Goal: Contribute content: Contribute content

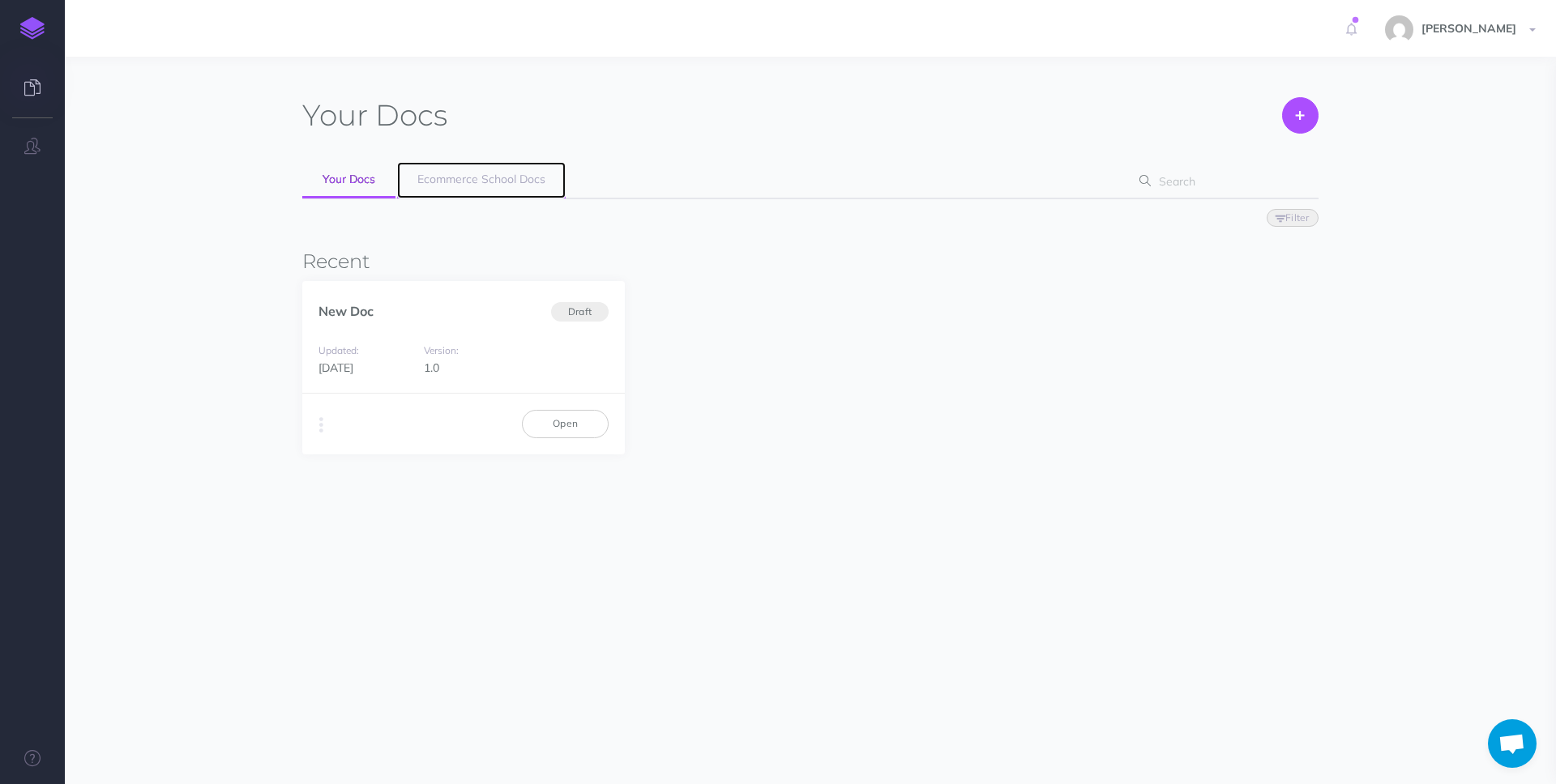
click at [467, 164] on link "Ecommerce School Docs" at bounding box center [481, 180] width 169 height 37
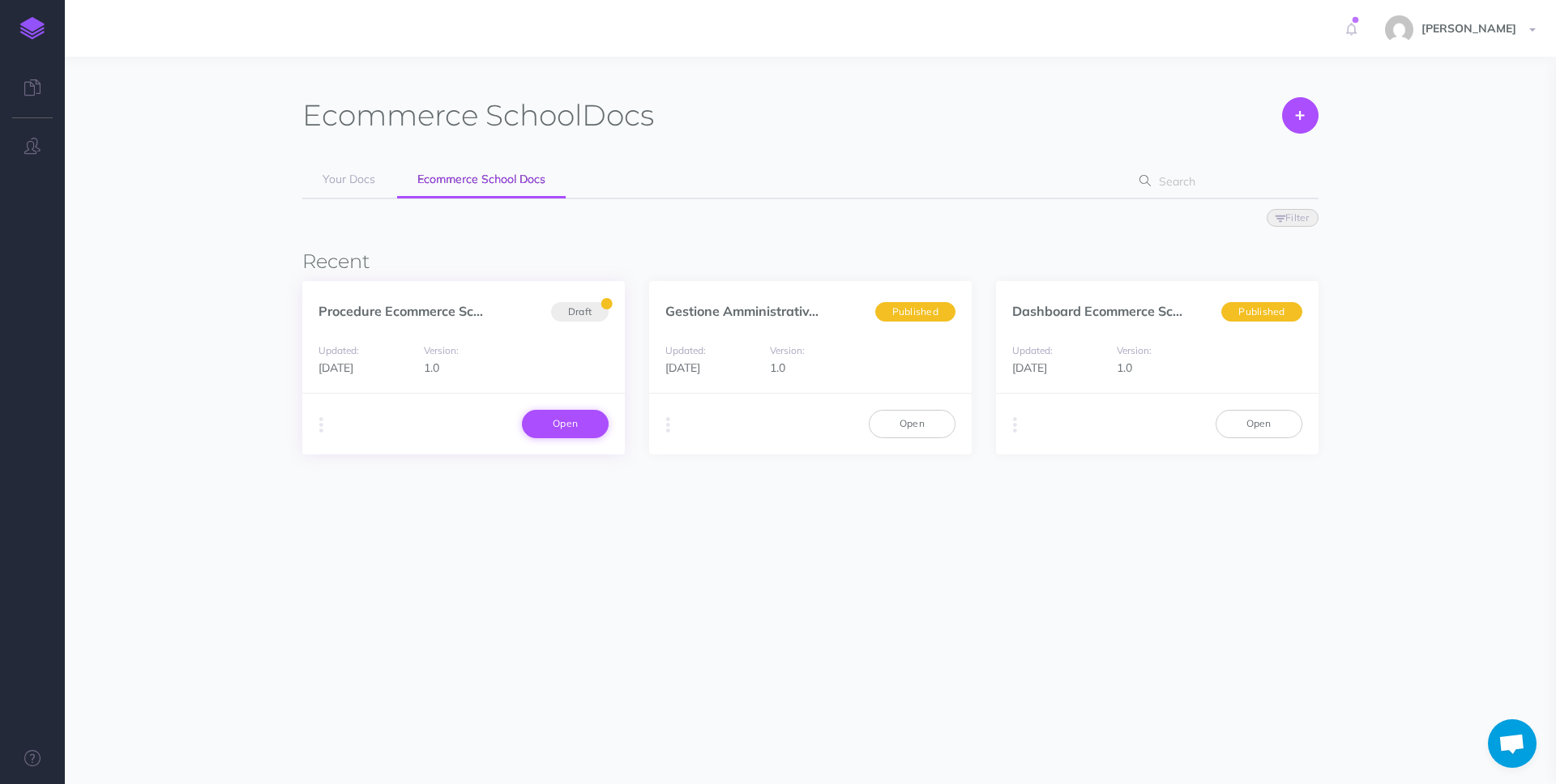
click at [559, 415] on link "Open" at bounding box center [565, 423] width 86 height 27
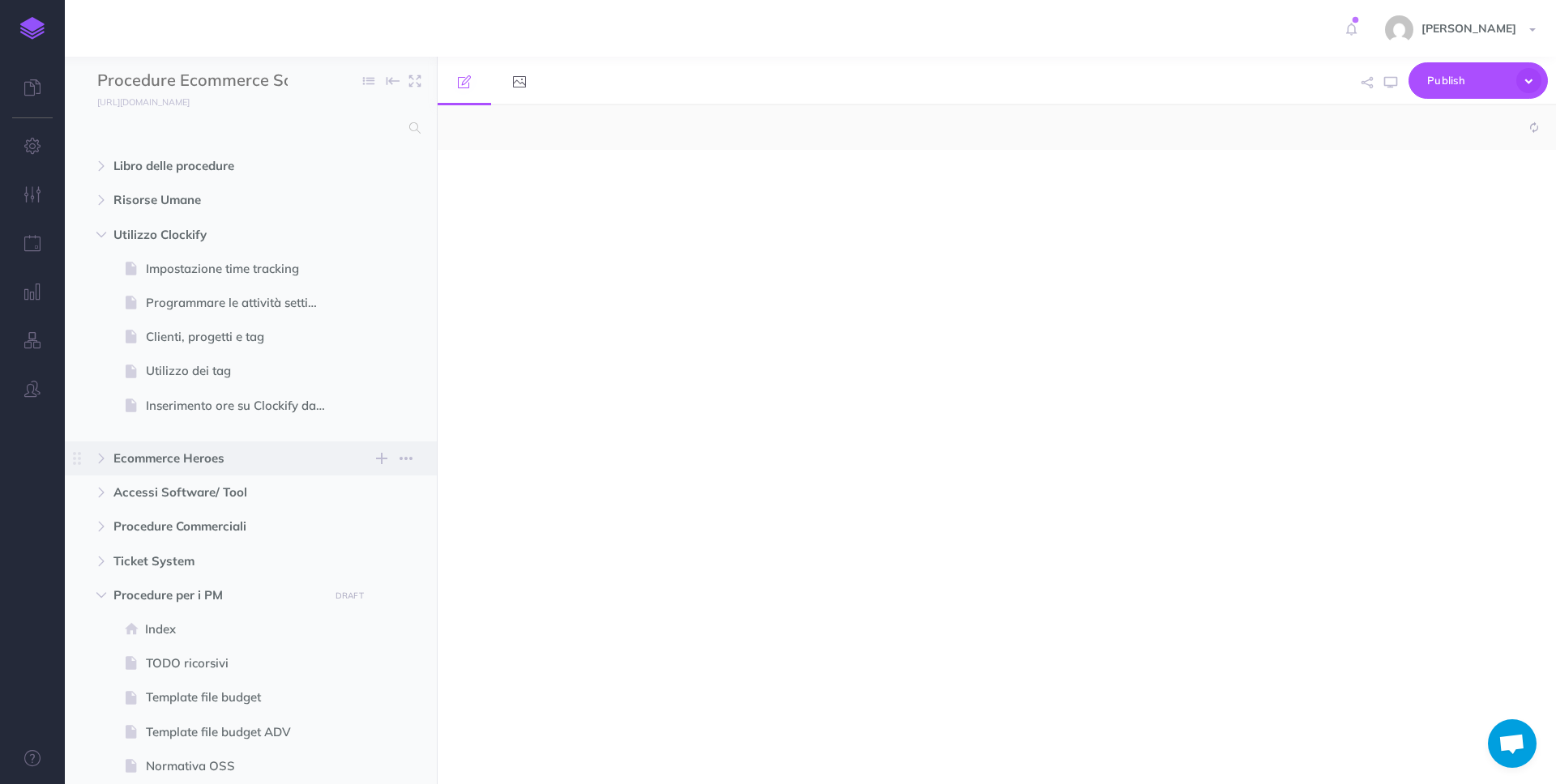
select select "null"
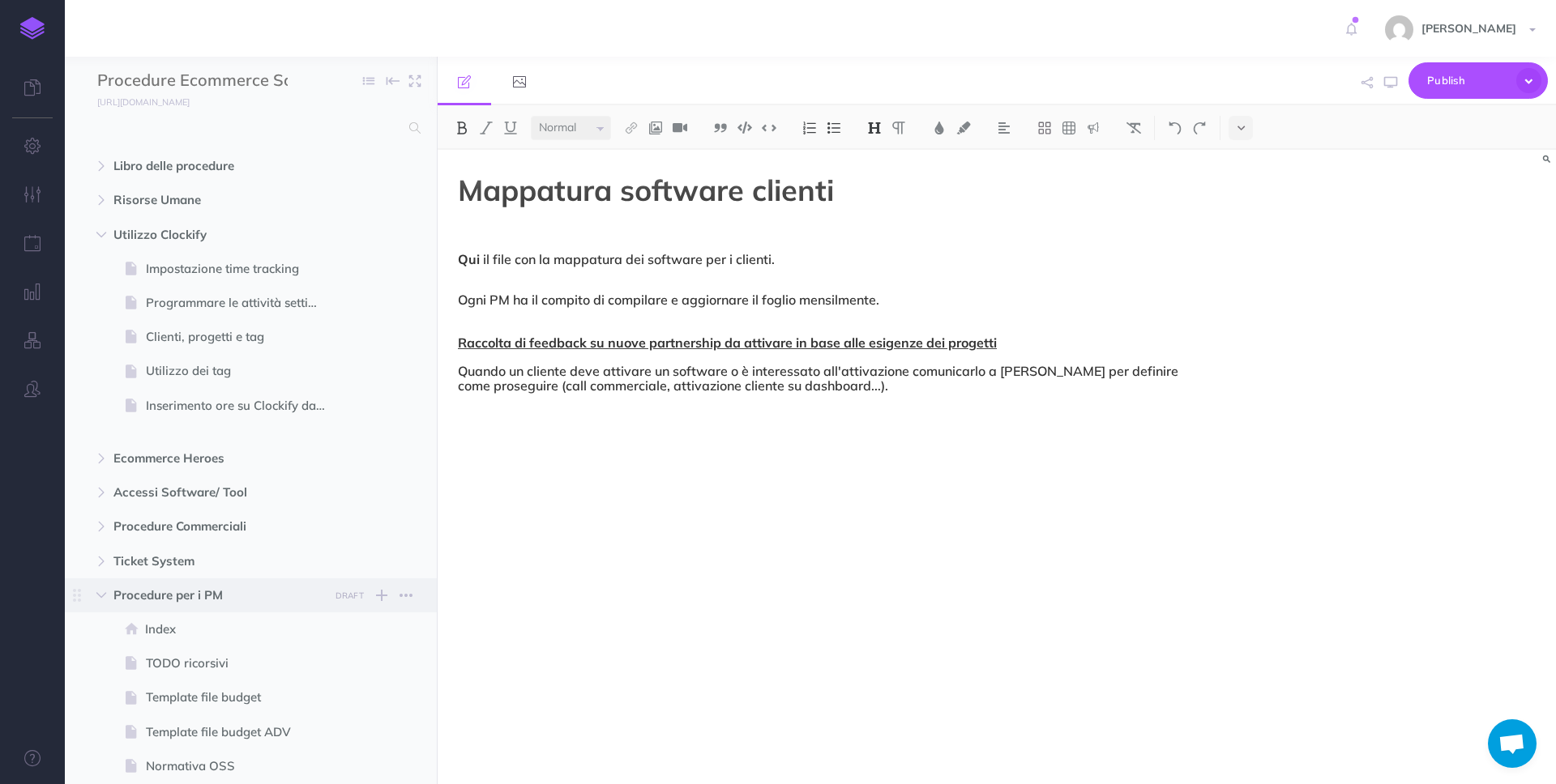
click at [227, 589] on span "Procedure per i PM" at bounding box center [215, 594] width 205 height 19
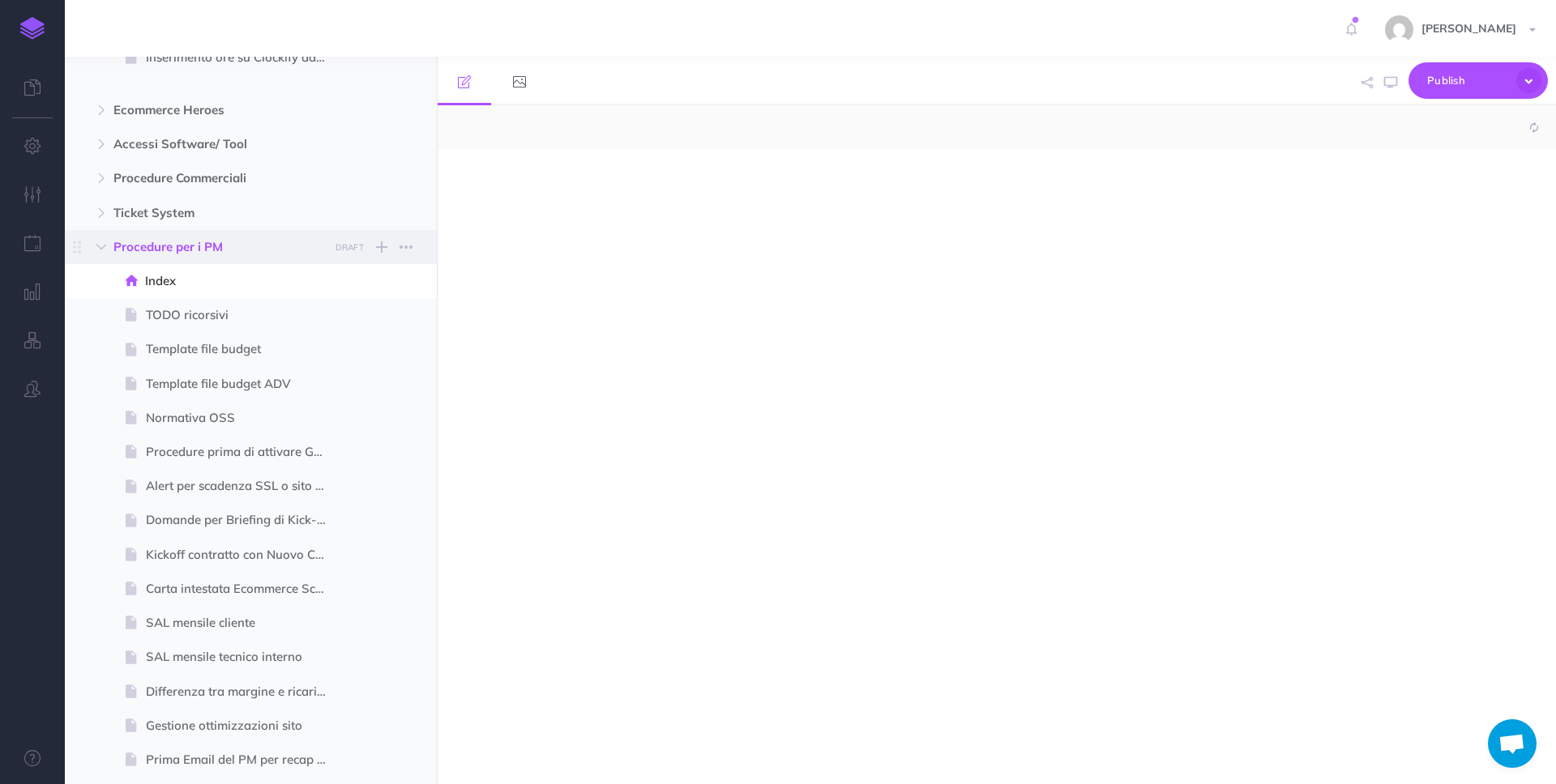
select select "null"
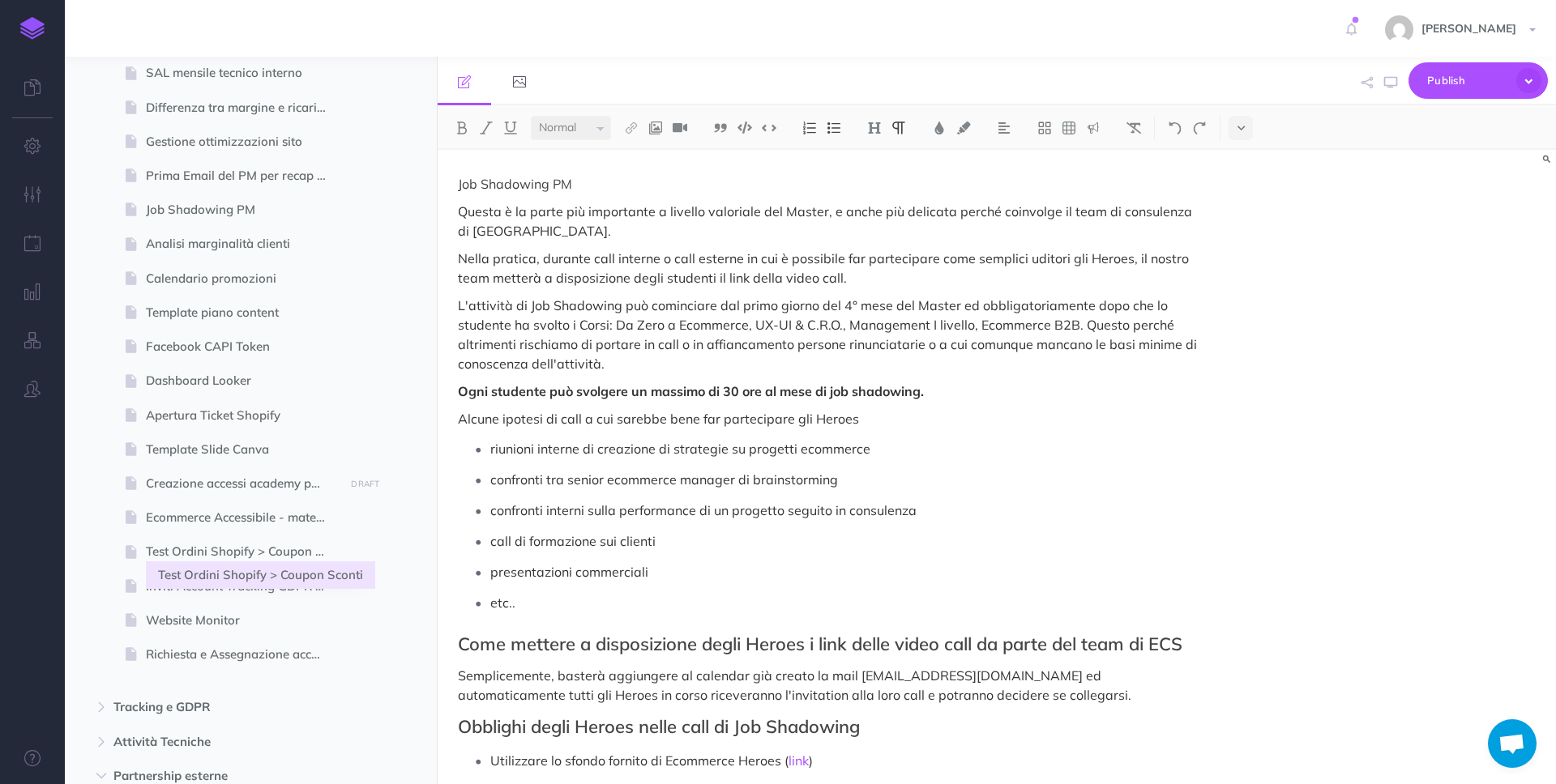
scroll to position [950, 0]
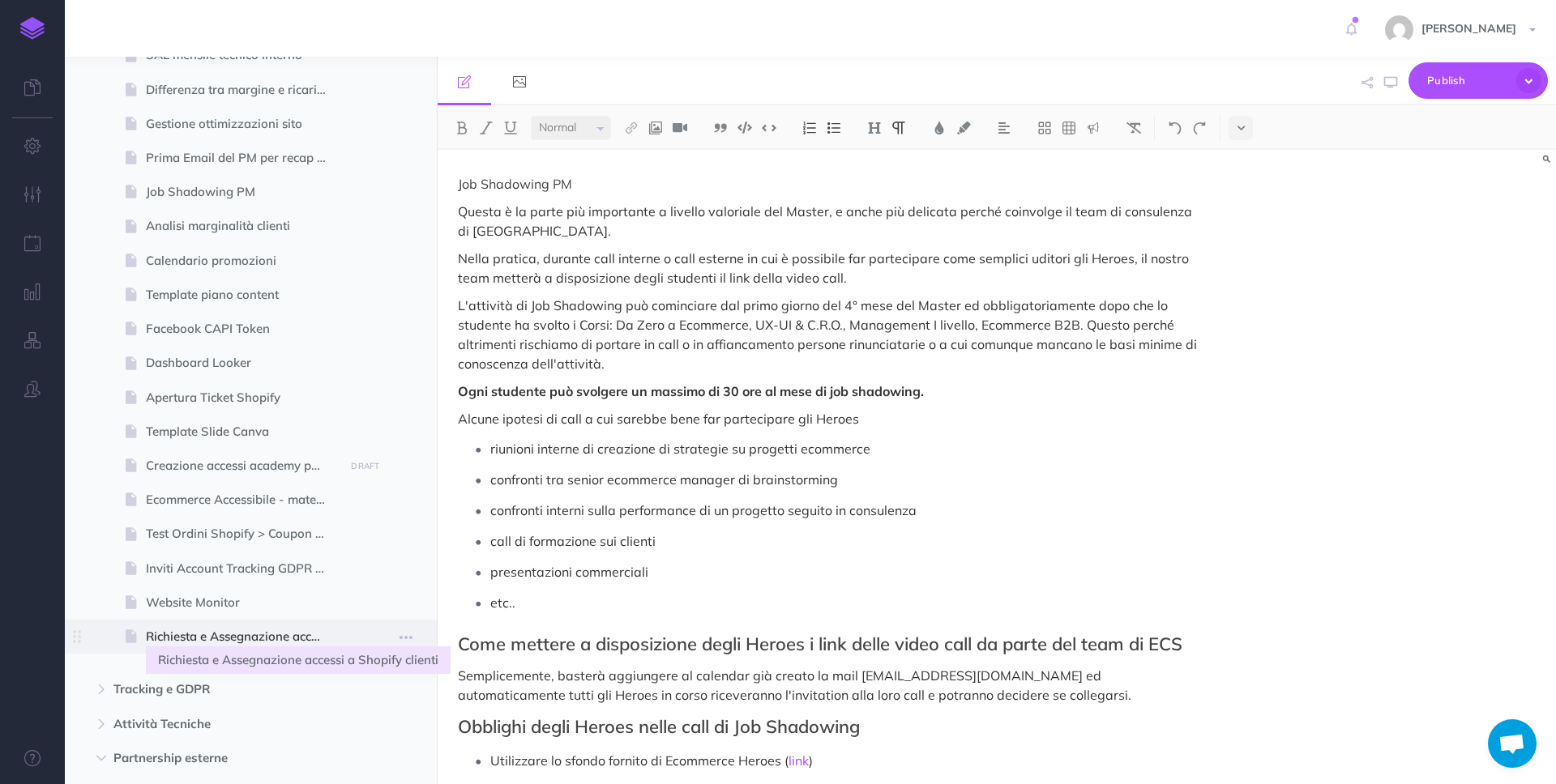
click at [289, 639] on span "Richiesta e Assegnazione accessi a Shopify clienti" at bounding box center [242, 636] width 194 height 19
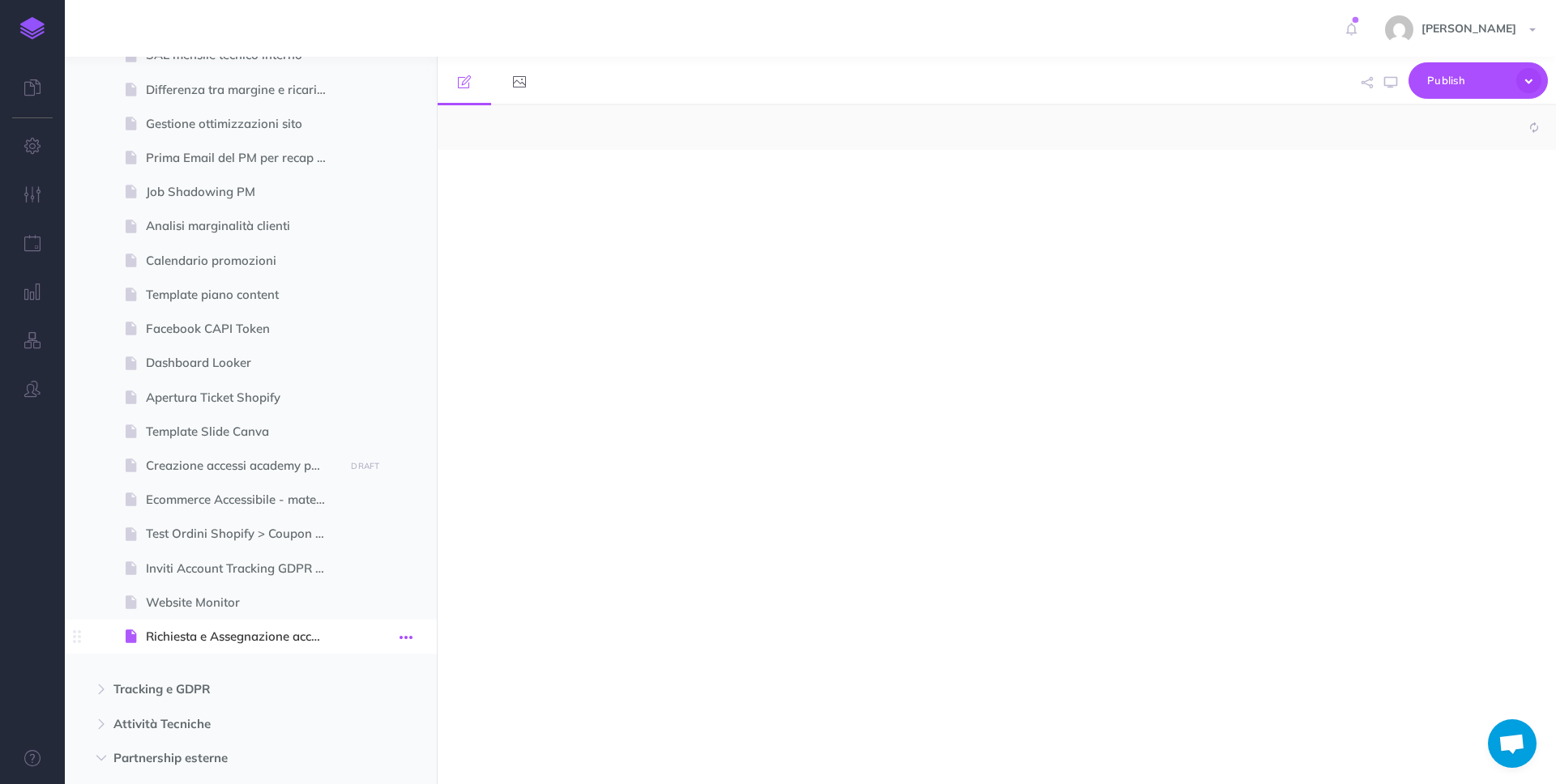
select select "null"
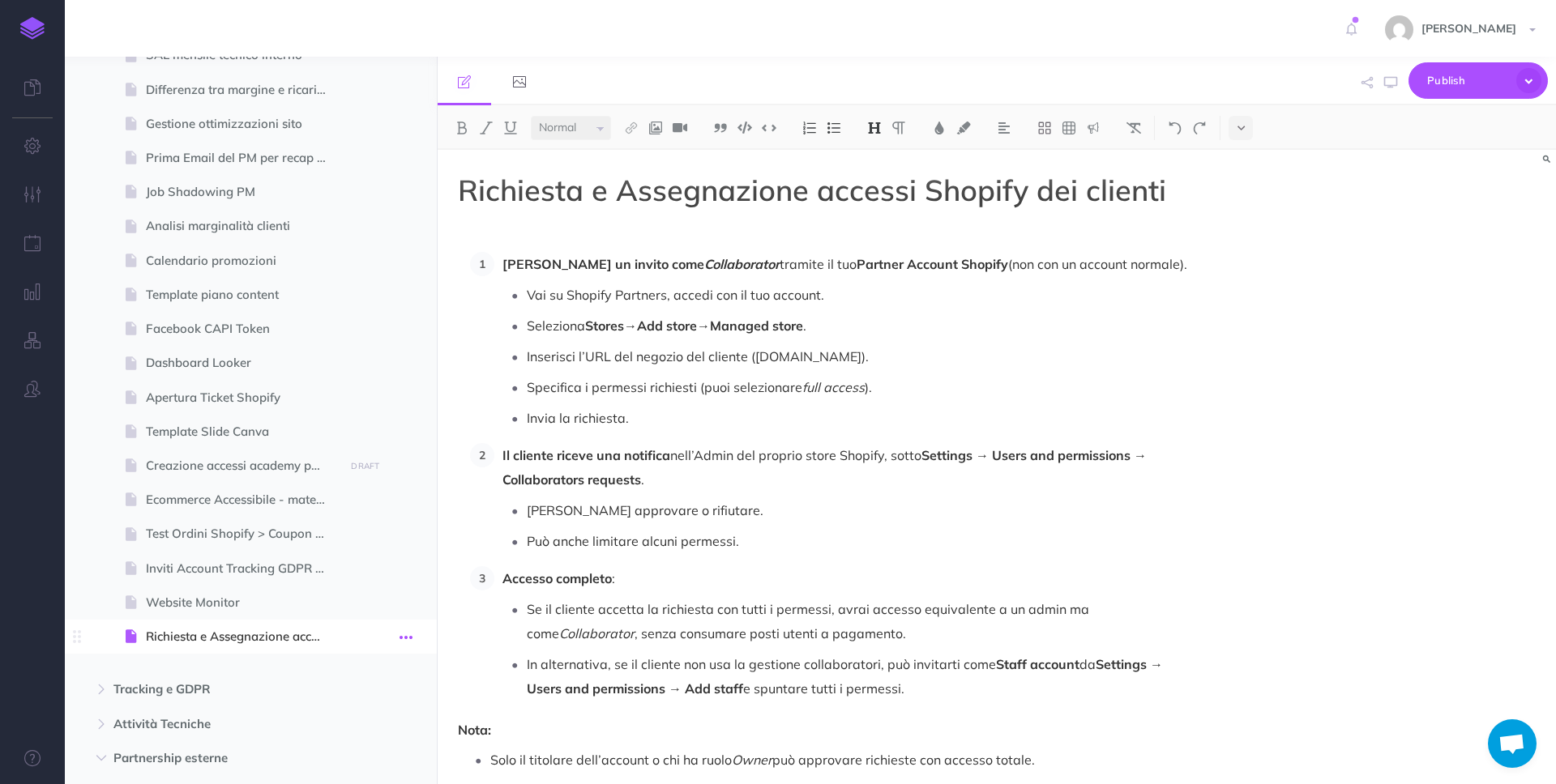
click at [403, 639] on icon "button" at bounding box center [406, 637] width 13 height 19
click at [373, 722] on link "Duplicate" at bounding box center [360, 720] width 121 height 27
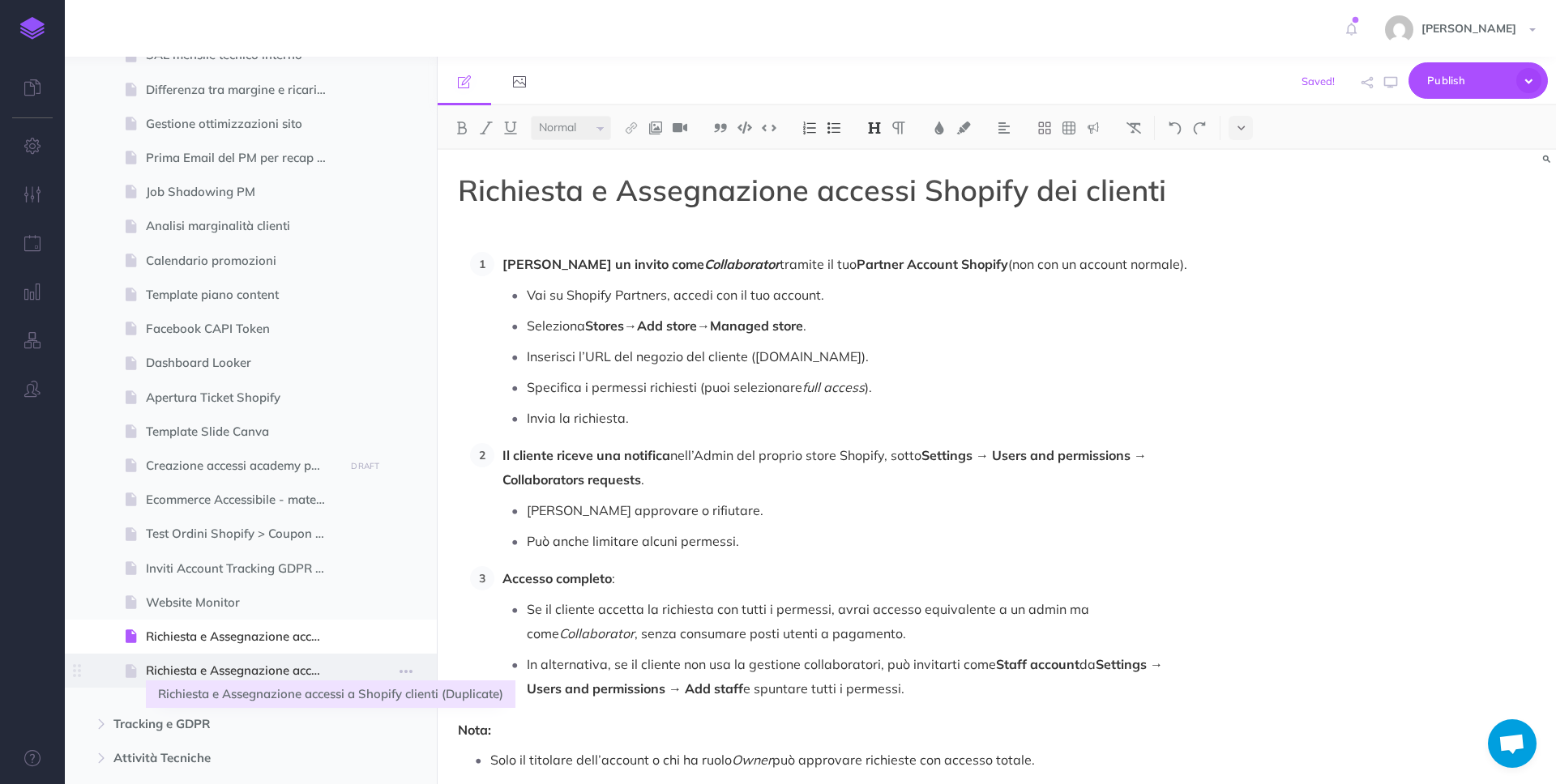
click at [259, 673] on span "Richiesta e Assegnazione accessi a Shopify clienti (Duplicate)" at bounding box center [242, 670] width 194 height 19
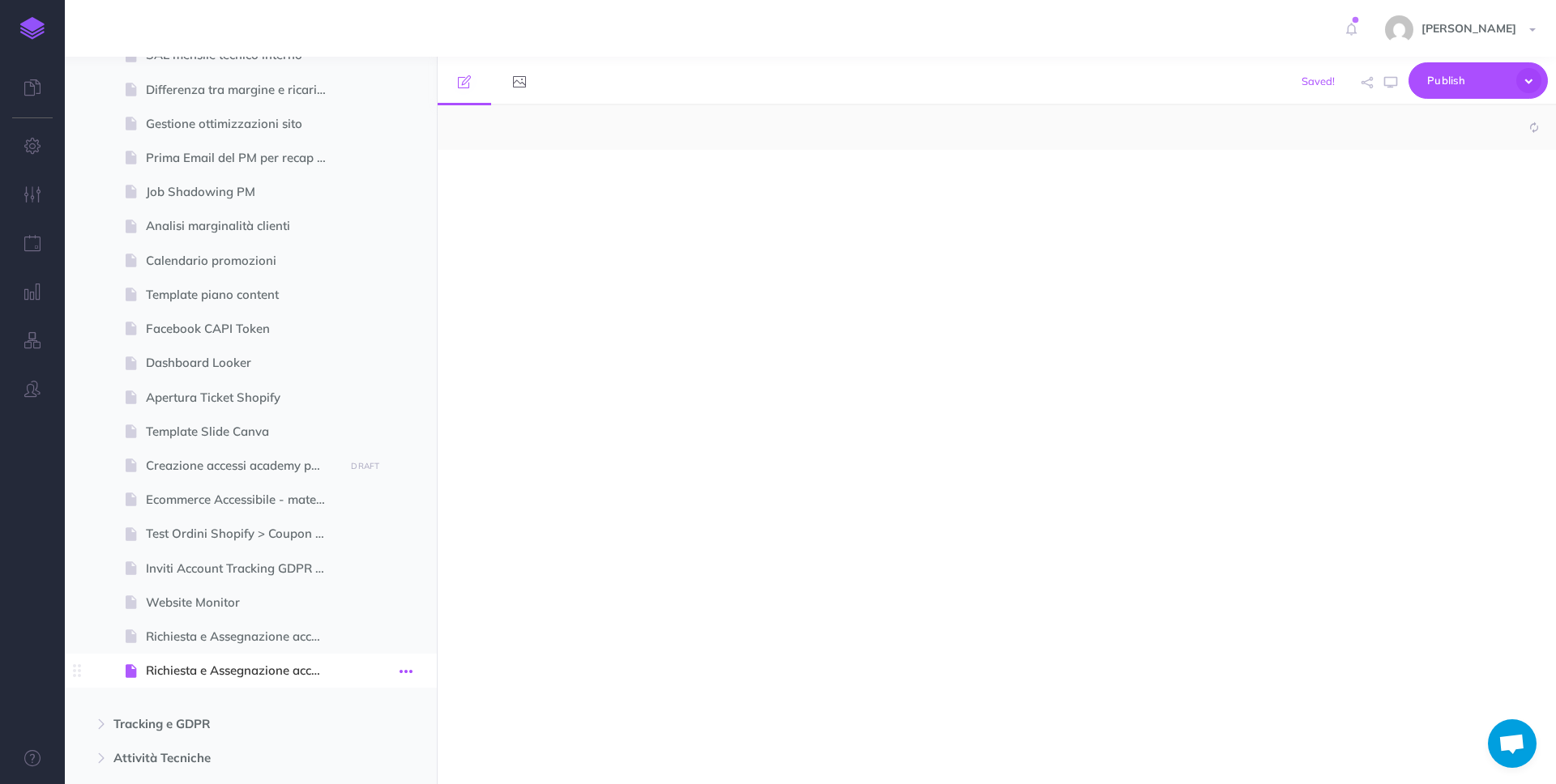
select select "null"
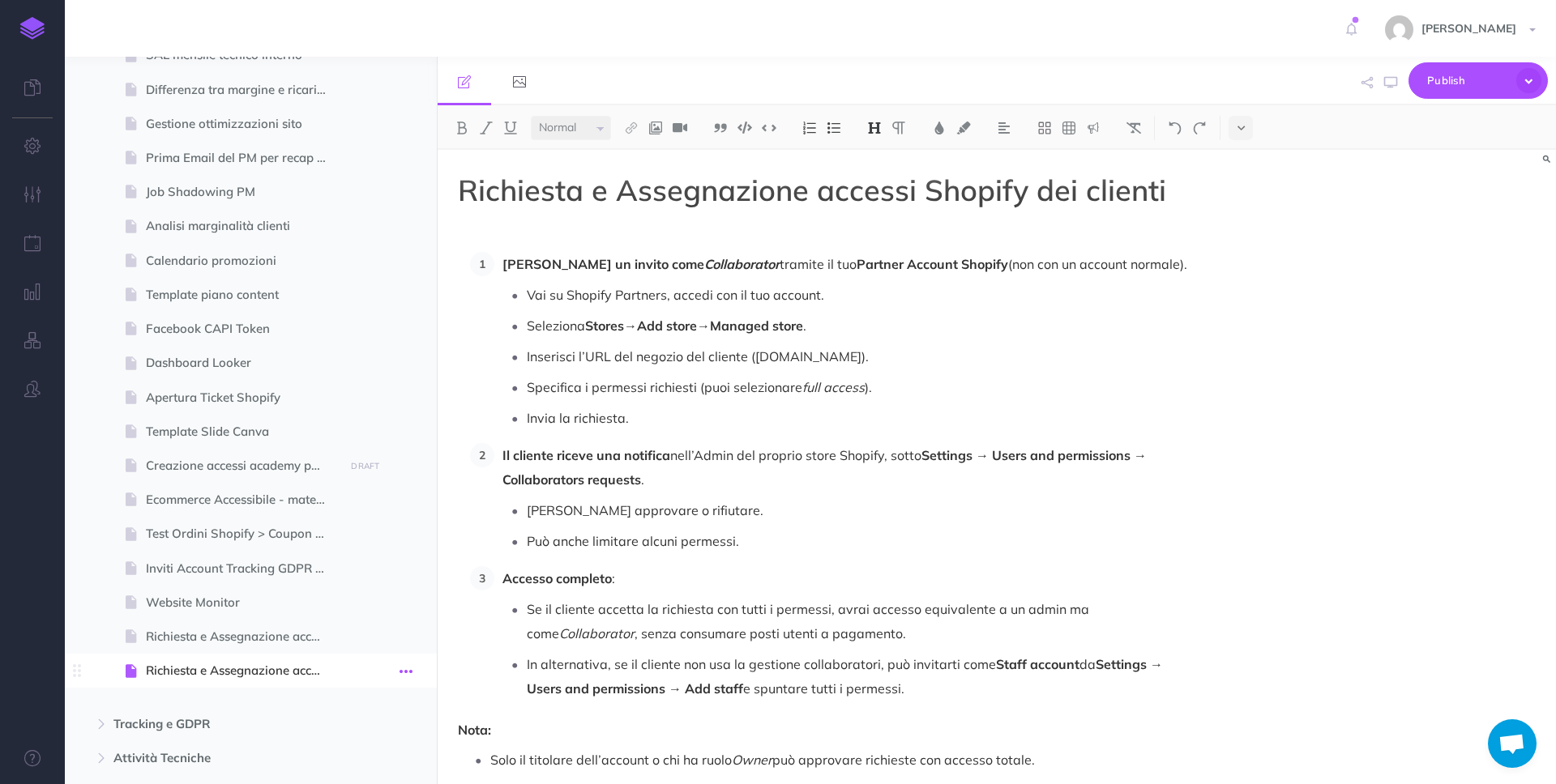
click at [409, 668] on icon "button" at bounding box center [406, 671] width 13 height 19
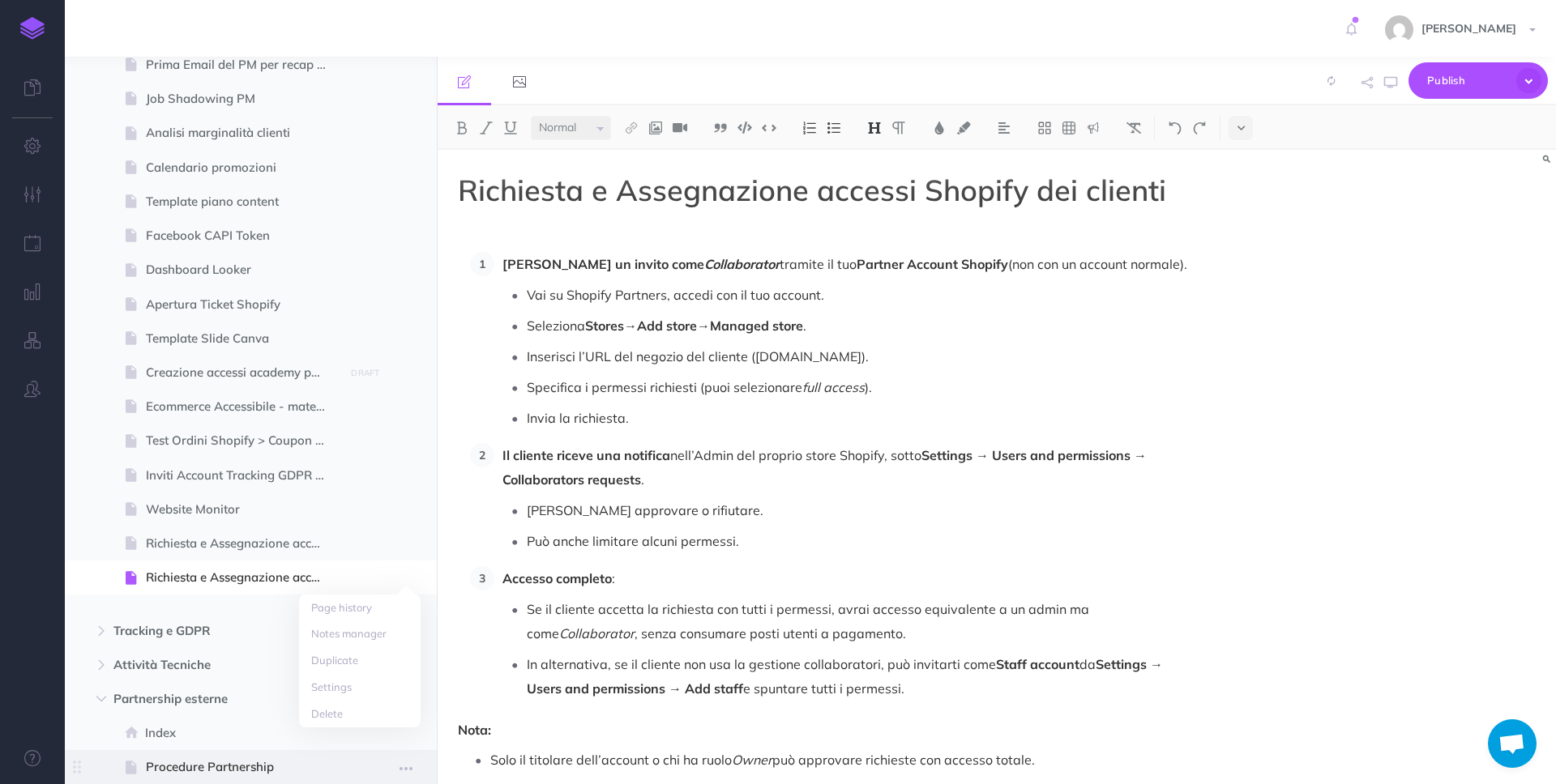
scroll to position [1091, 0]
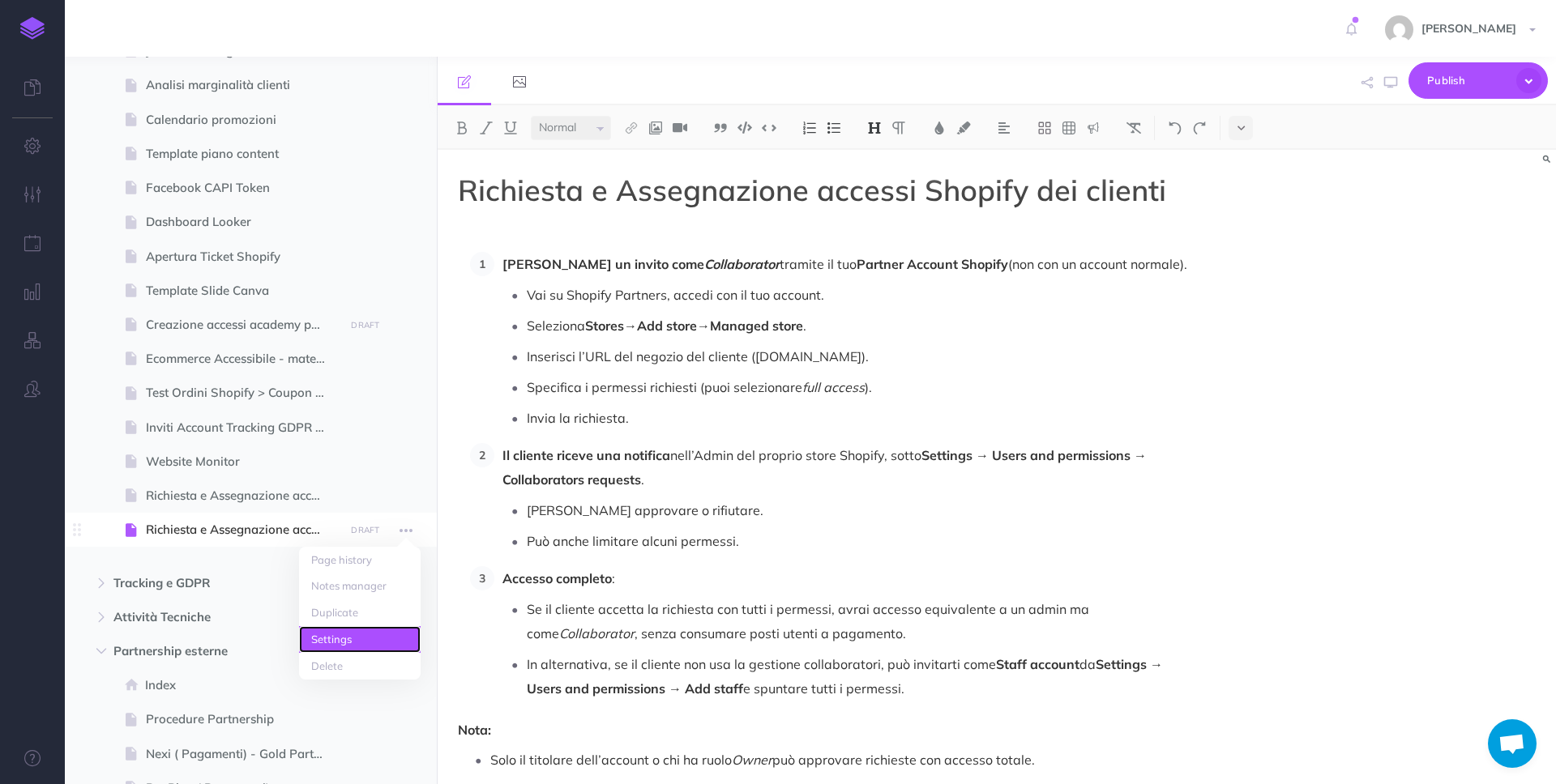
click at [386, 638] on link "Settings" at bounding box center [360, 639] width 121 height 27
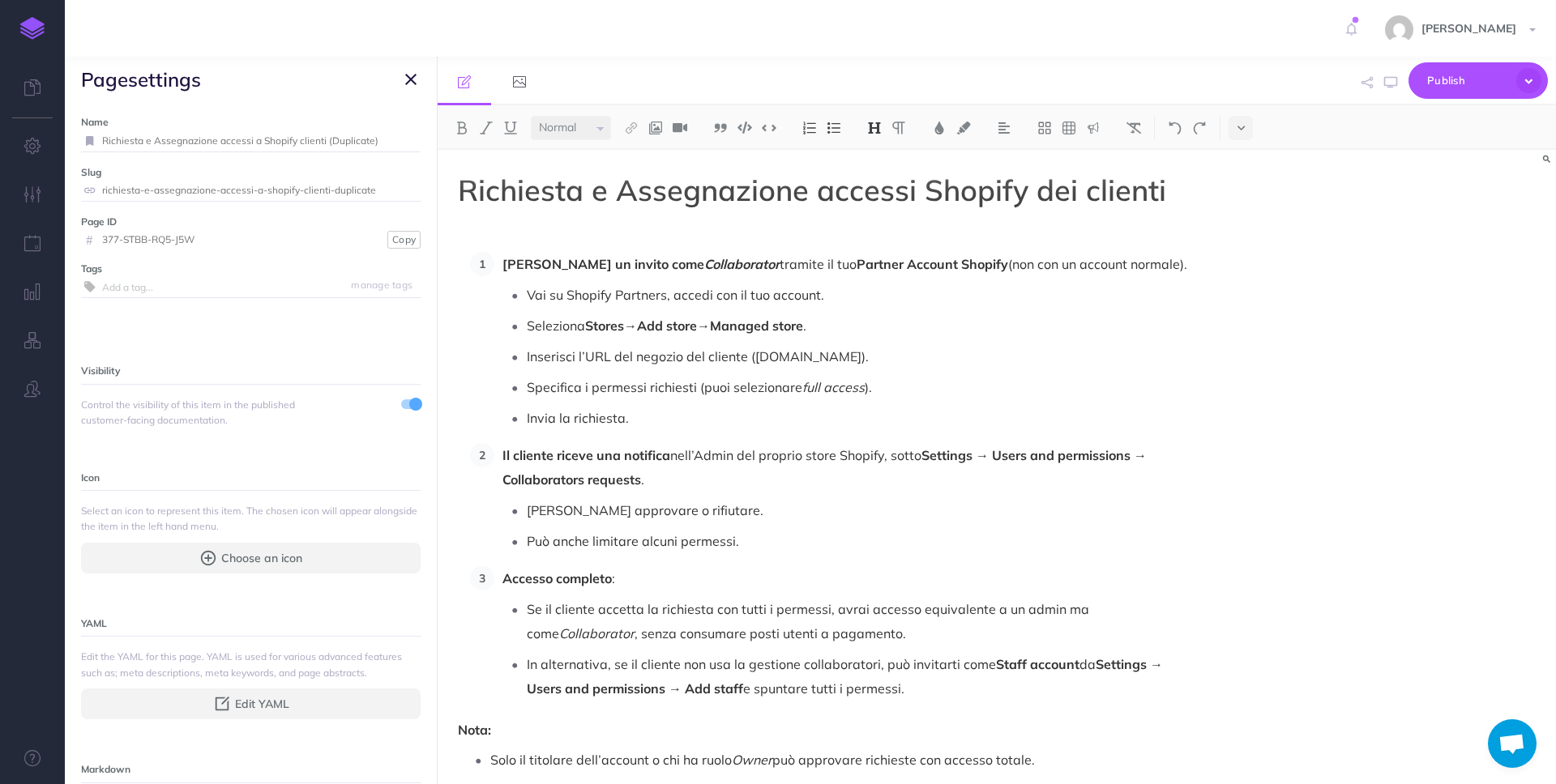
drag, startPoint x: 394, startPoint y: 141, endPoint x: 94, endPoint y: 137, distance: 300.0
click at [94, 137] on div "Richiesta e Assegnazione accessi a Shopify clienti (Duplicate)" at bounding box center [250, 141] width 339 height 21
type input "TikTok Shop"
click at [390, 139] on button "Save" at bounding box center [401, 141] width 31 height 16
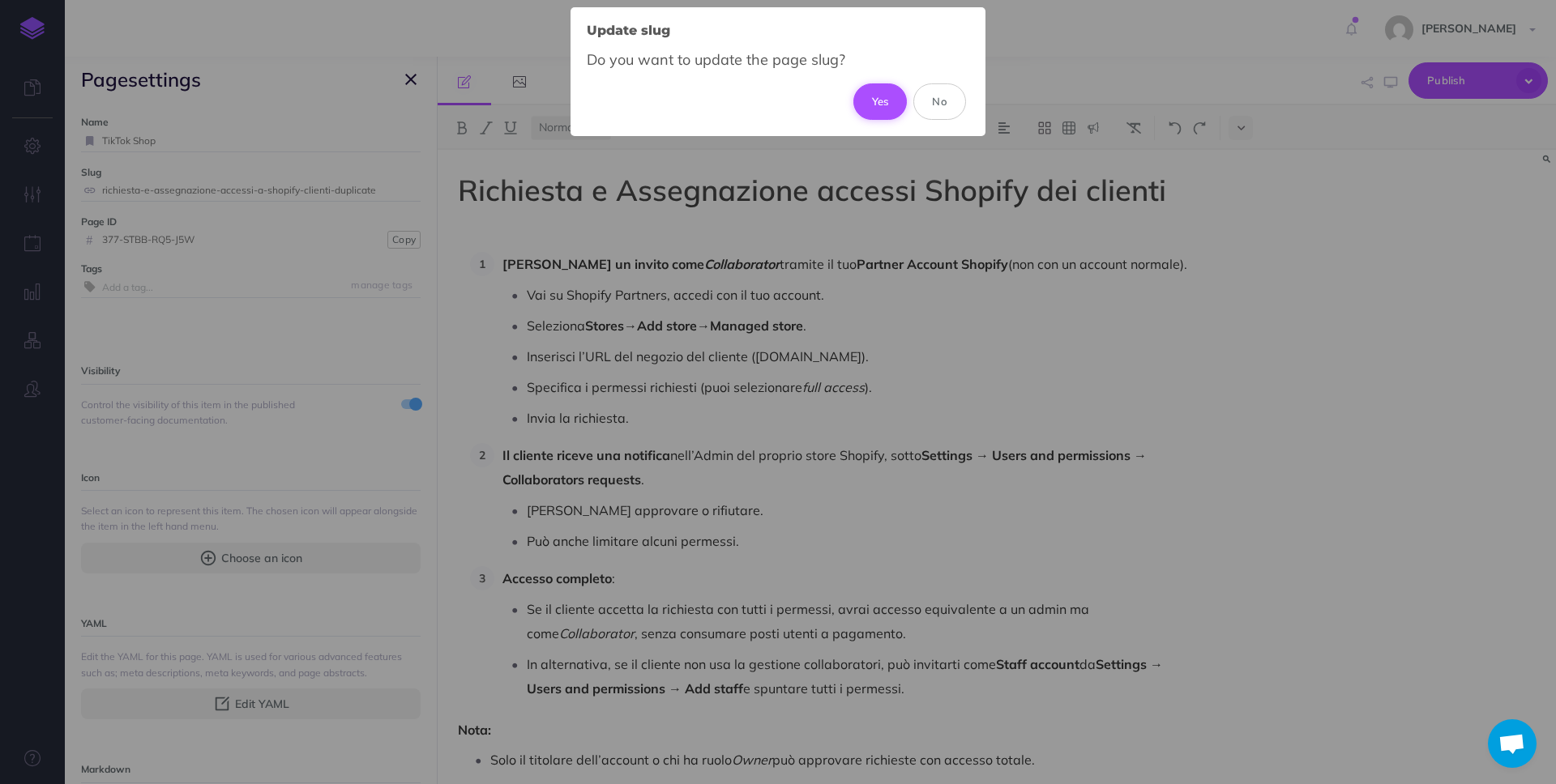
click at [877, 110] on button "Yes" at bounding box center [880, 101] width 54 height 36
type input "tiktok-shop"
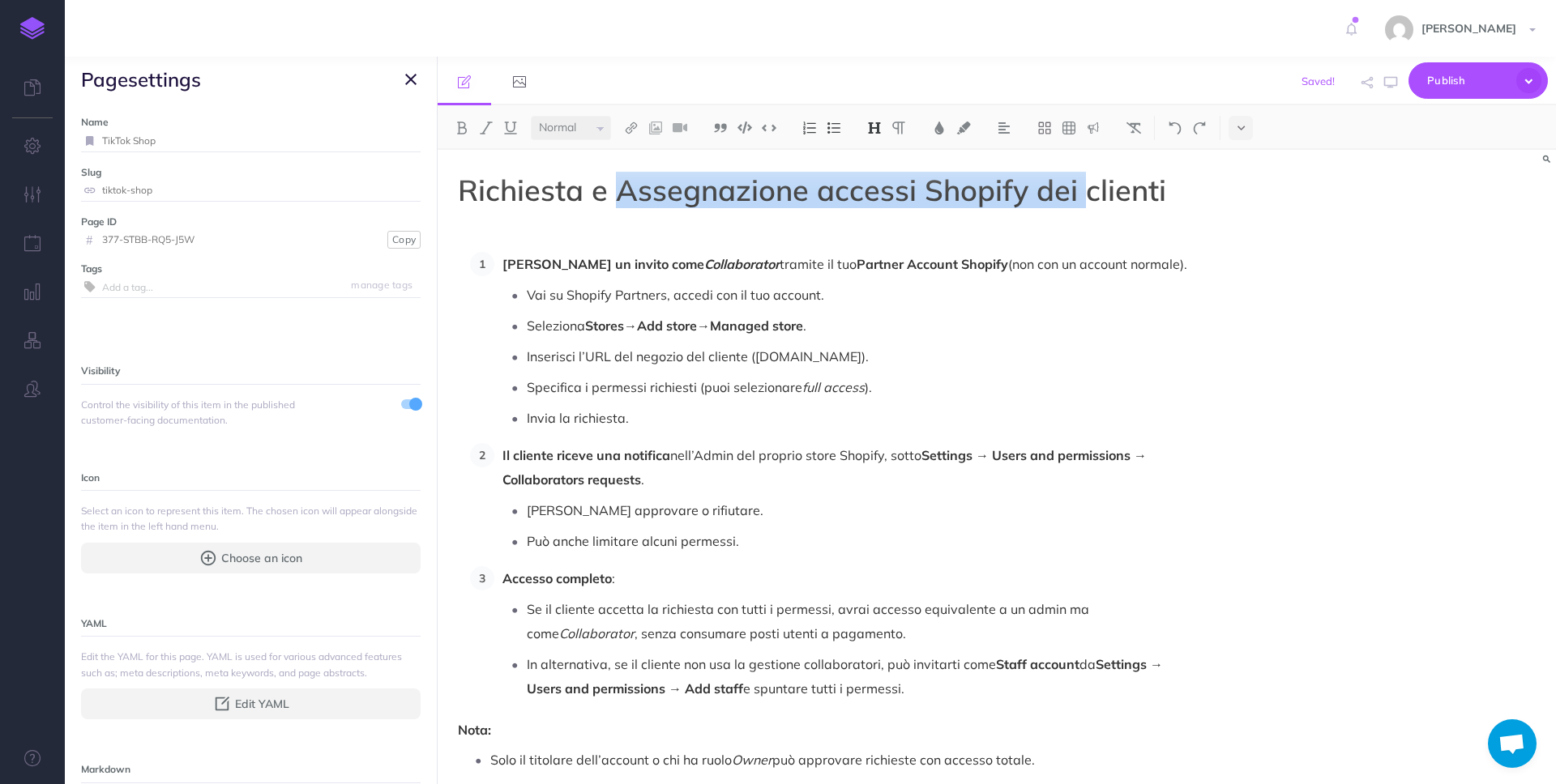
drag, startPoint x: 1181, startPoint y: 204, endPoint x: 615, endPoint y: 195, distance: 566.1
click at [625, 192] on div "Richiesta e Assegnazione accessi Shopify dei clienti Richiedi un invito come Co…" at bounding box center [996, 466] width 1119 height 634
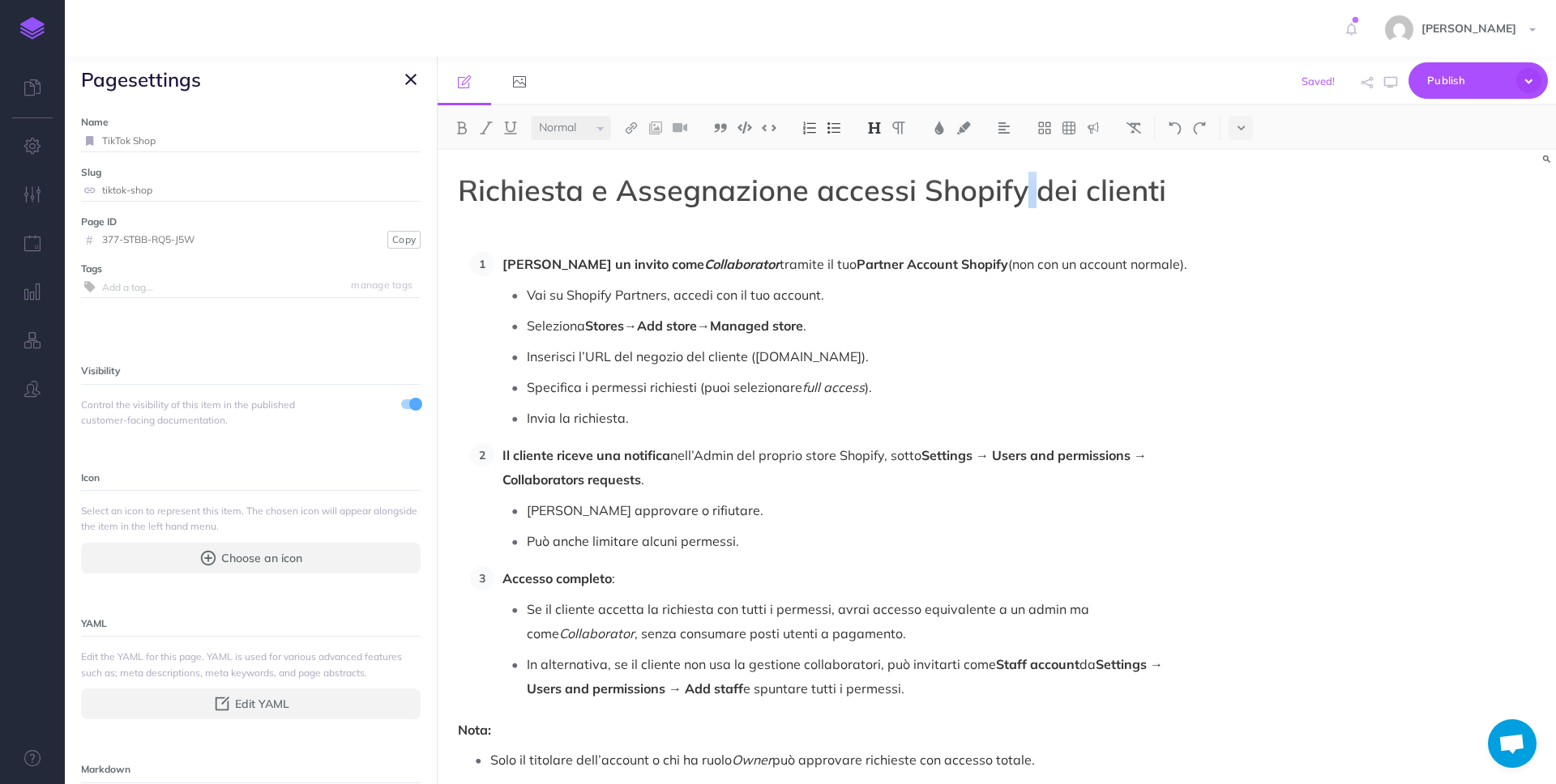
drag, startPoint x: 1023, startPoint y: 196, endPoint x: 1122, endPoint y: 190, distance: 99.2
click at [1050, 192] on h1 "Richiesta e Assegnazione accessi Shopify dei clienti" at bounding box center [829, 190] width 743 height 32
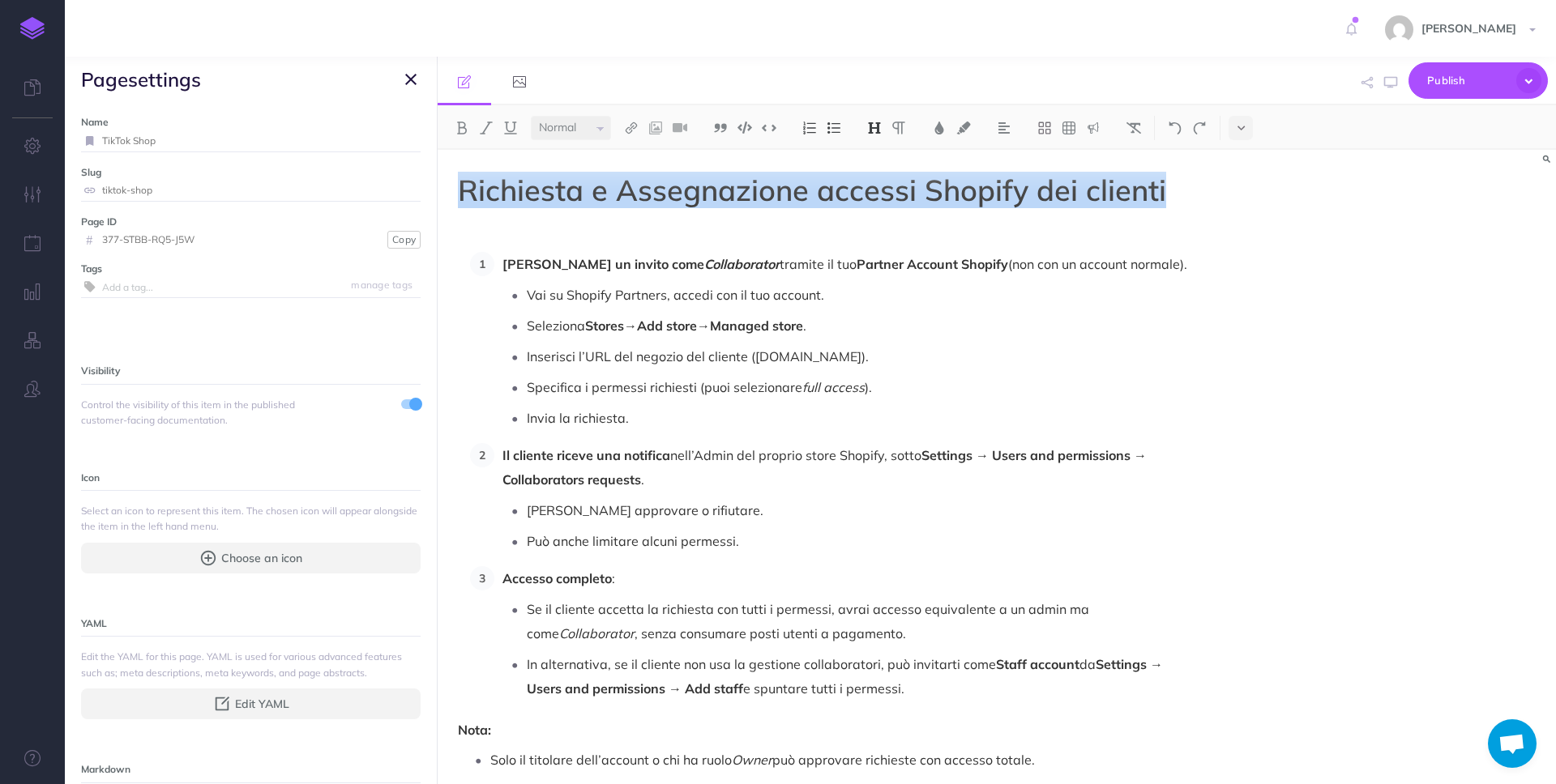
drag, startPoint x: 1103, startPoint y: 186, endPoint x: 457, endPoint y: 188, distance: 646.0
click at [457, 188] on div "Richiesta e Assegnazione accessi Shopify dei clienti Richiedi un invito come Co…" at bounding box center [828, 511] width 783 height 724
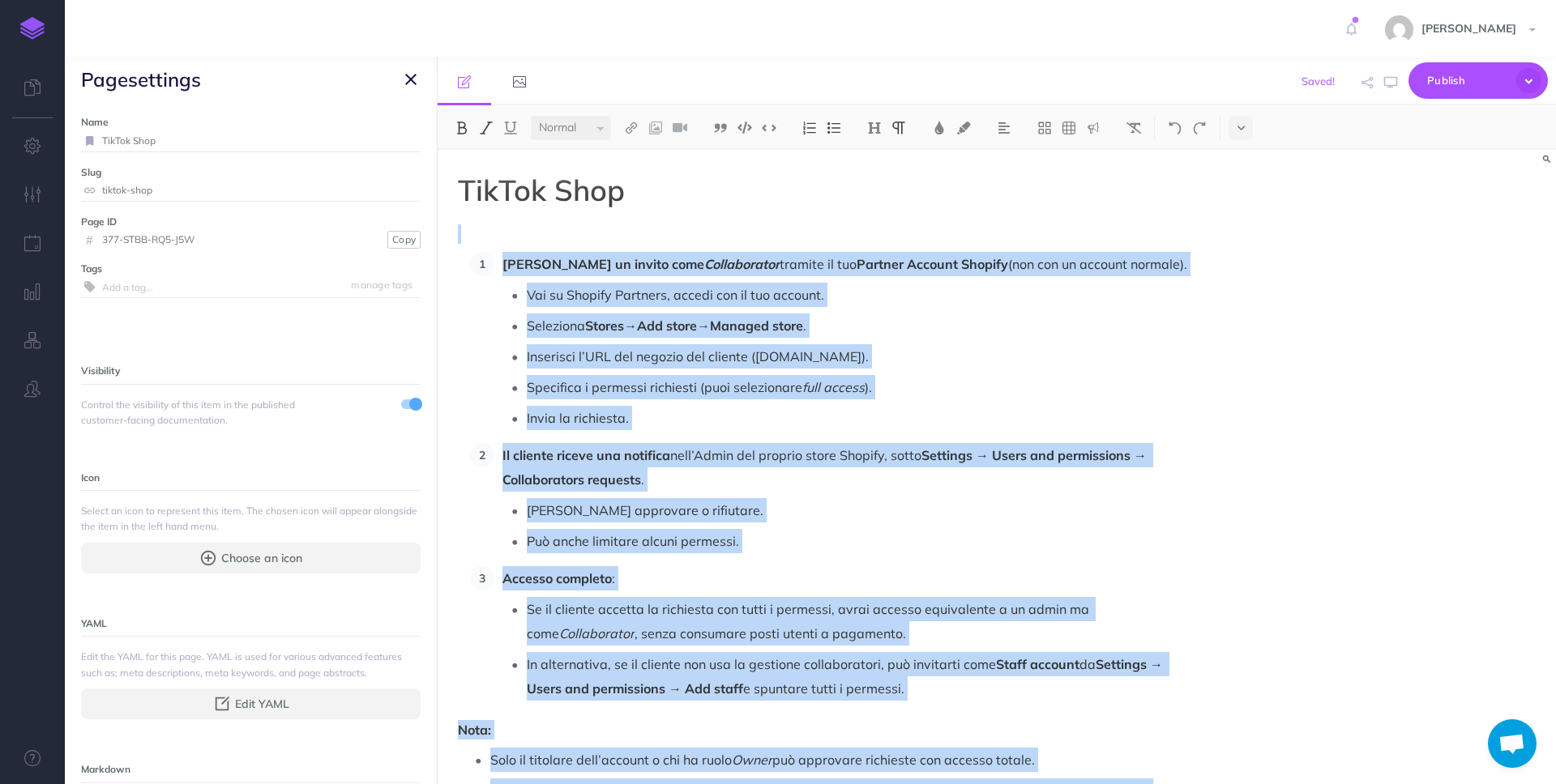
scroll to position [90, 0]
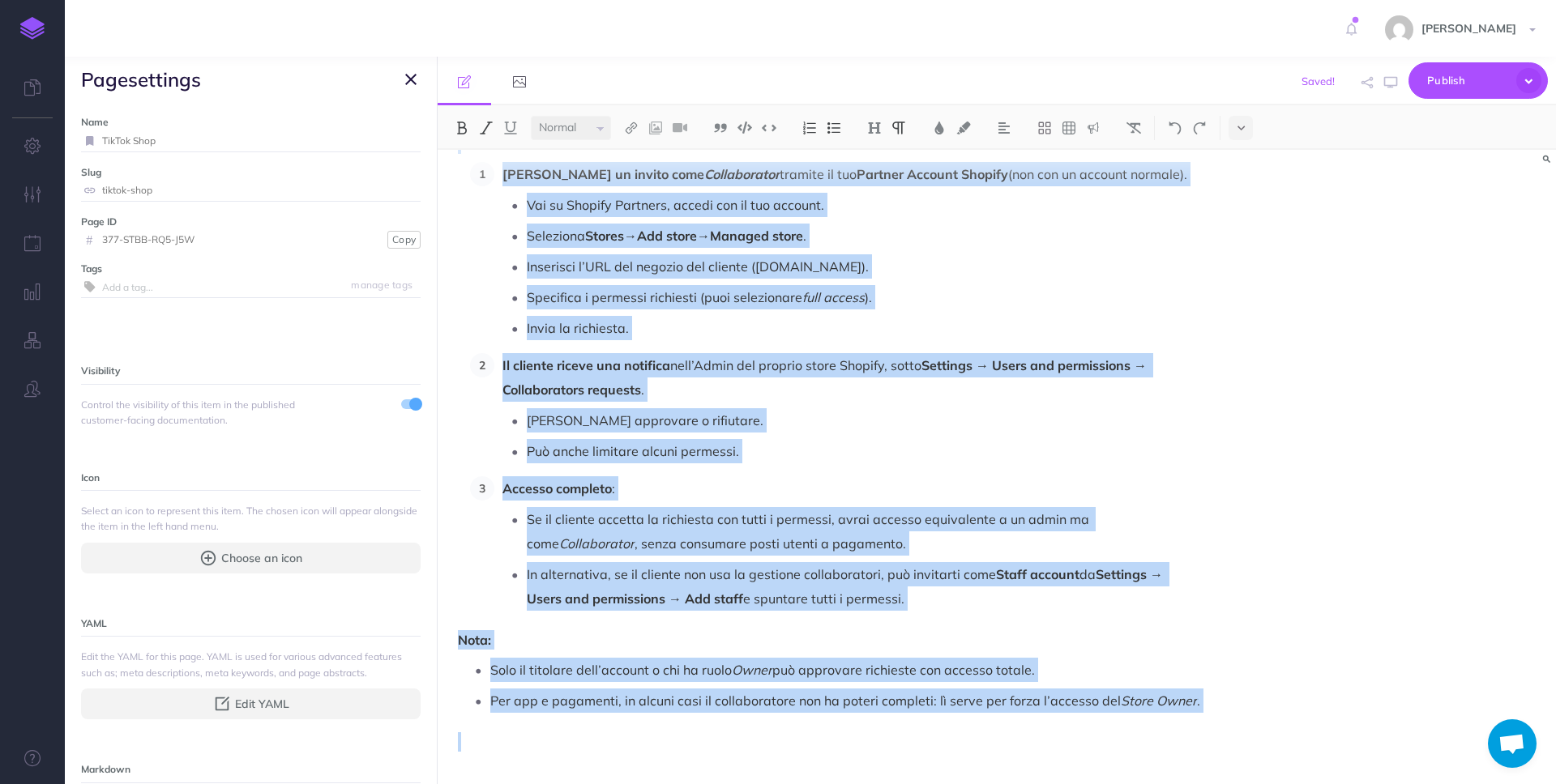
drag, startPoint x: 582, startPoint y: 237, endPoint x: 1157, endPoint y: 782, distance: 792.2
click at [1157, 782] on div "TikTok Shop Richiedi un invito come Collaborator tramite il tuo Partner Account…" at bounding box center [828, 422] width 783 height 724
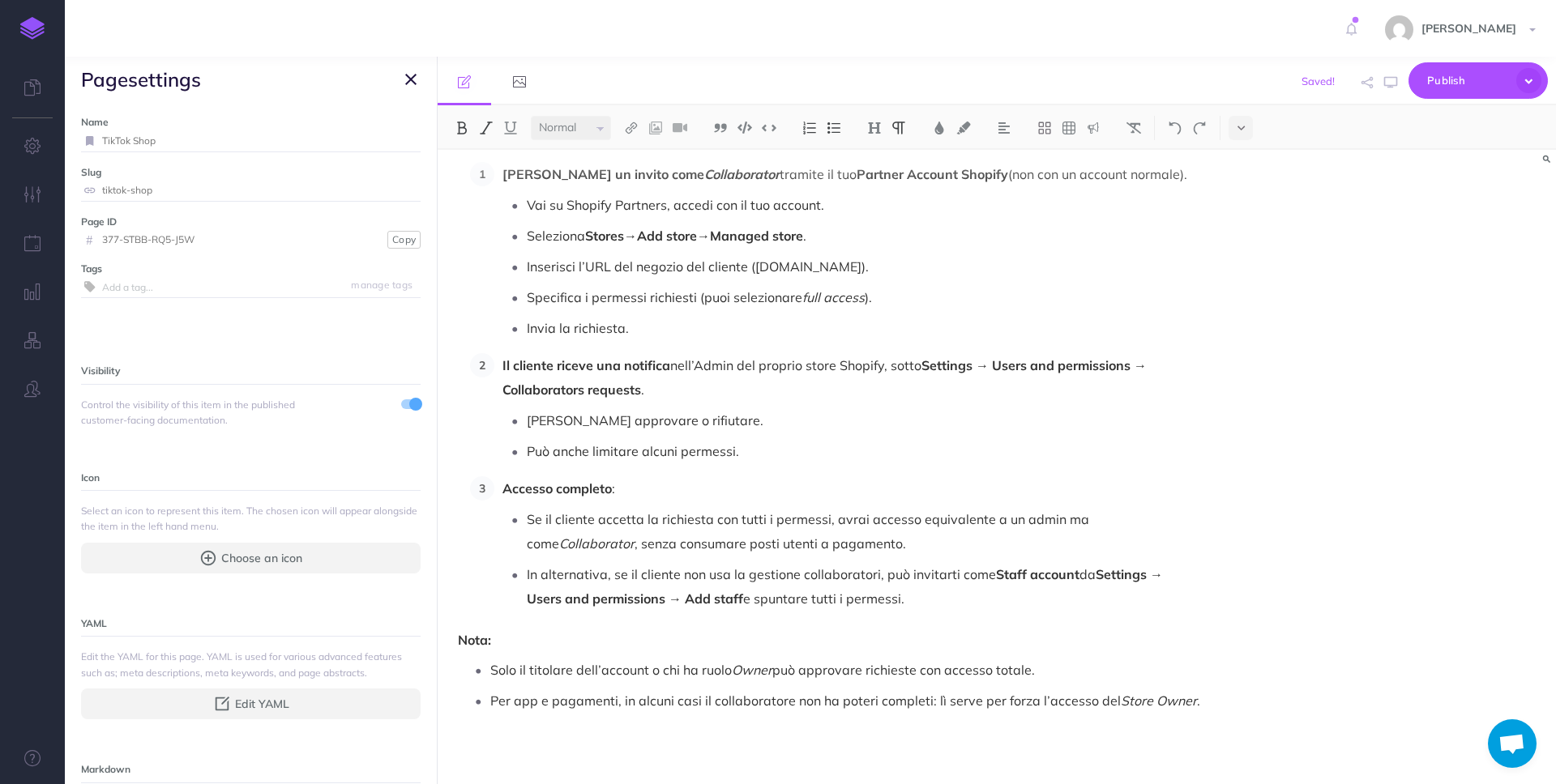
scroll to position [0, 0]
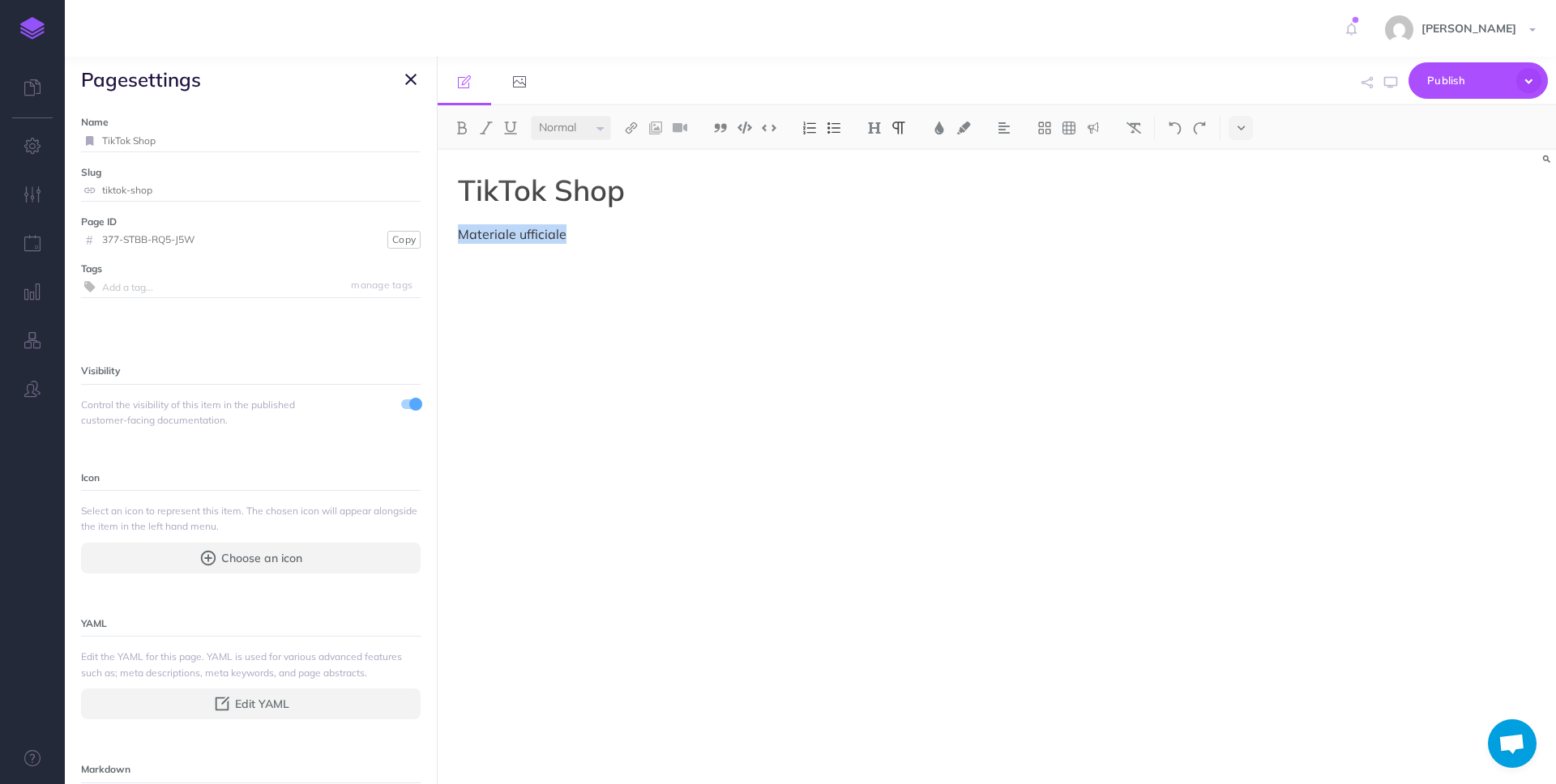
drag, startPoint x: 592, startPoint y: 237, endPoint x: 431, endPoint y: 239, distance: 161.0
click at [431, 241] on div "Procedure Ecommerce School Collapse all Expand all Expand to root folders https…" at bounding box center [810, 420] width 1491 height 727
click at [630, 130] on img at bounding box center [631, 128] width 15 height 13
click at [627, 154] on icon at bounding box center [631, 156] width 13 height 12
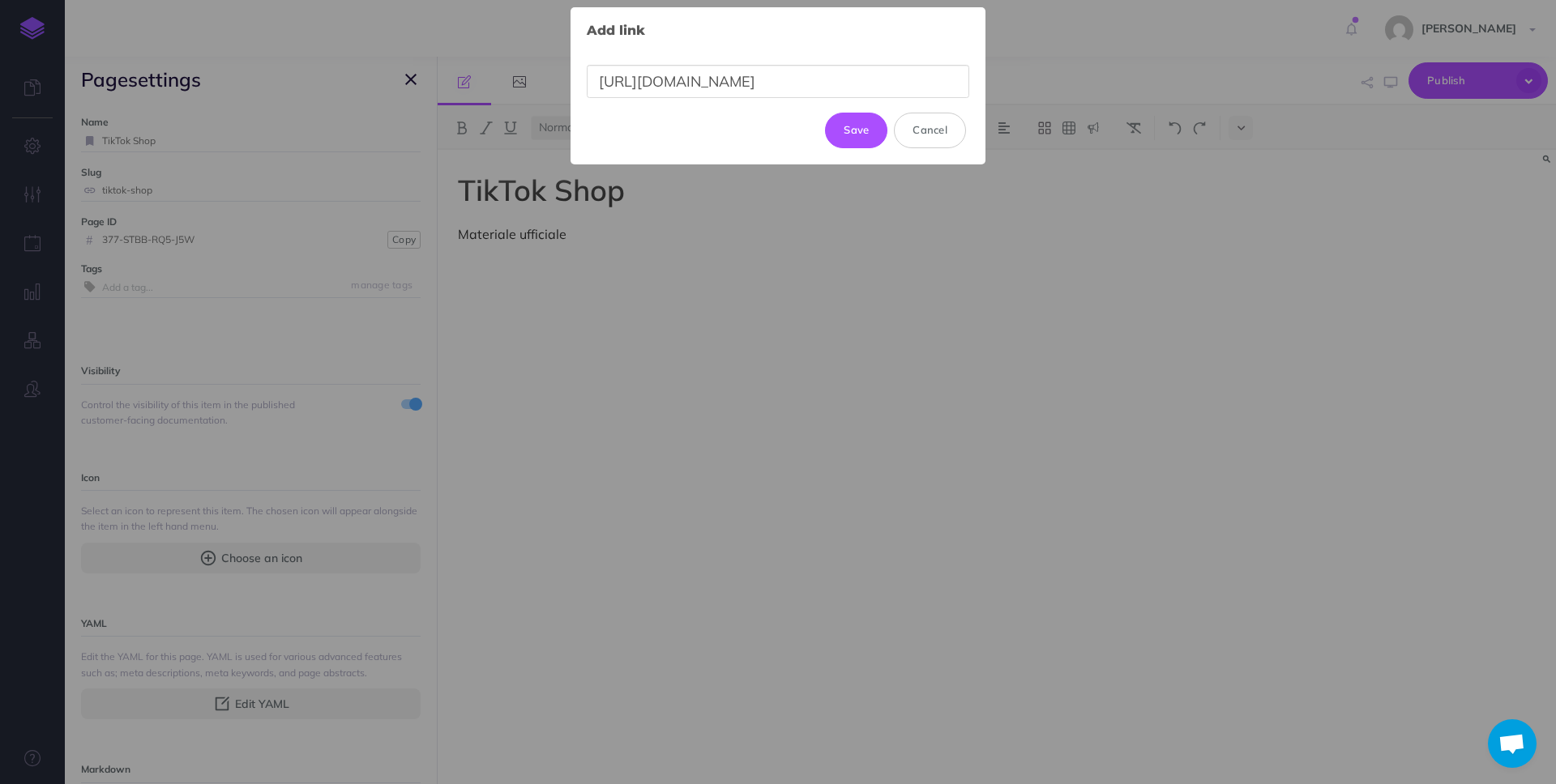
scroll to position [0, 270]
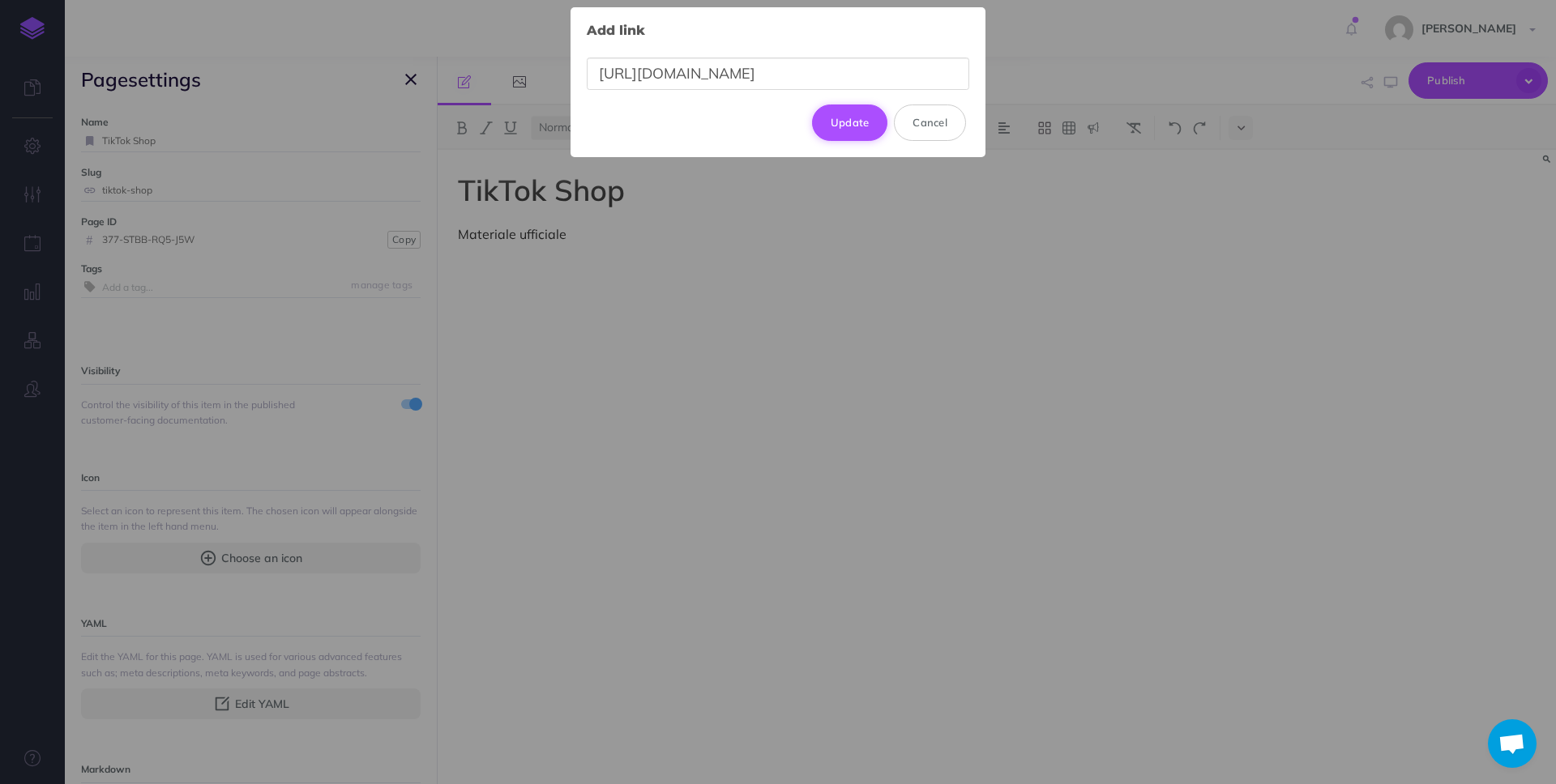
type input "https://drive.google.com/drive/folders/1NEYUpCHxEcDpQqepYRcclAIPJjO6t53X?usp=dr…"
drag, startPoint x: 858, startPoint y: 121, endPoint x: 788, endPoint y: 195, distance: 101.9
click at [857, 121] on button "Update" at bounding box center [850, 122] width 77 height 36
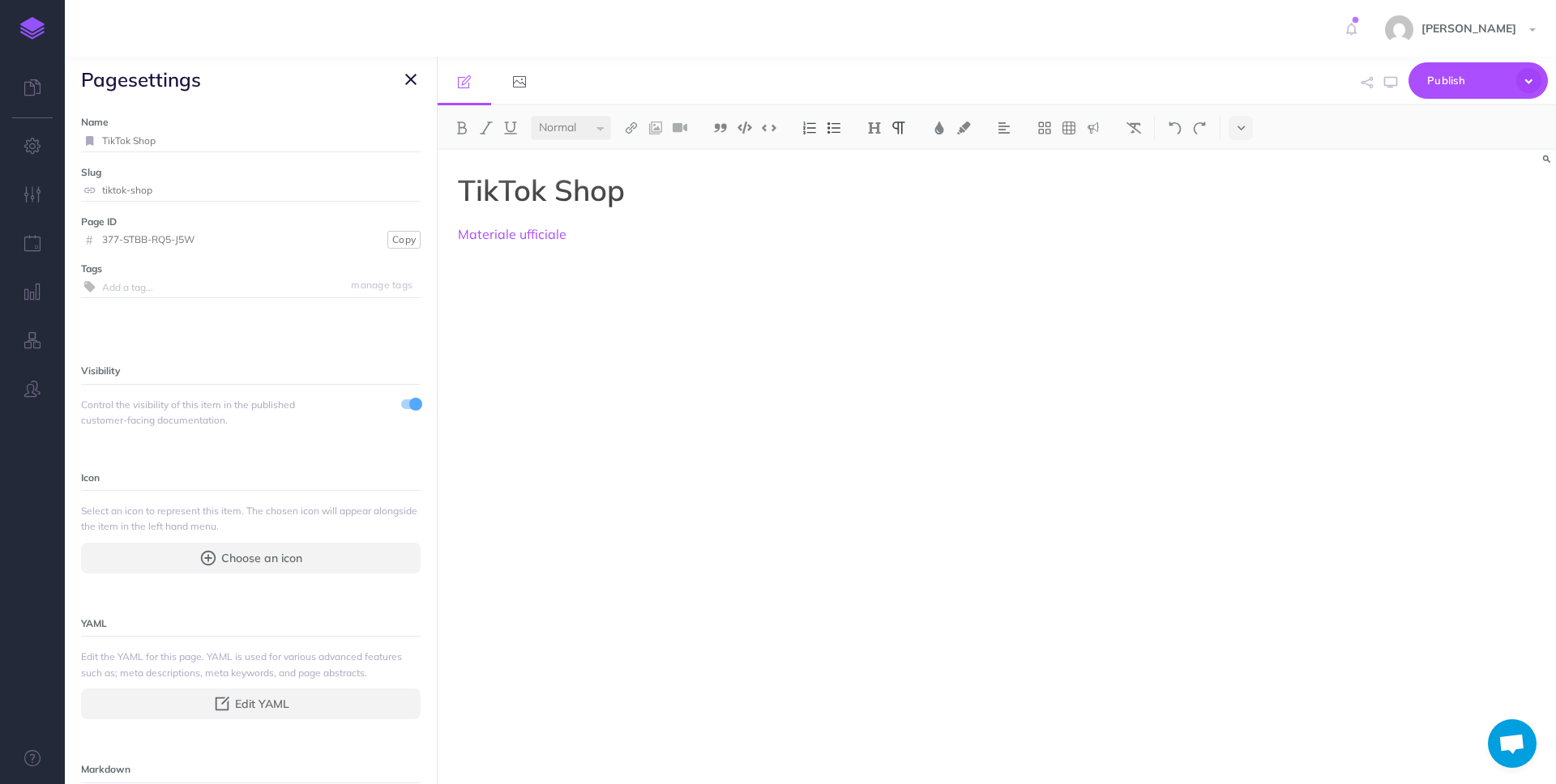
click at [749, 240] on p "Materiale ufficiale" at bounding box center [829, 234] width 743 height 19
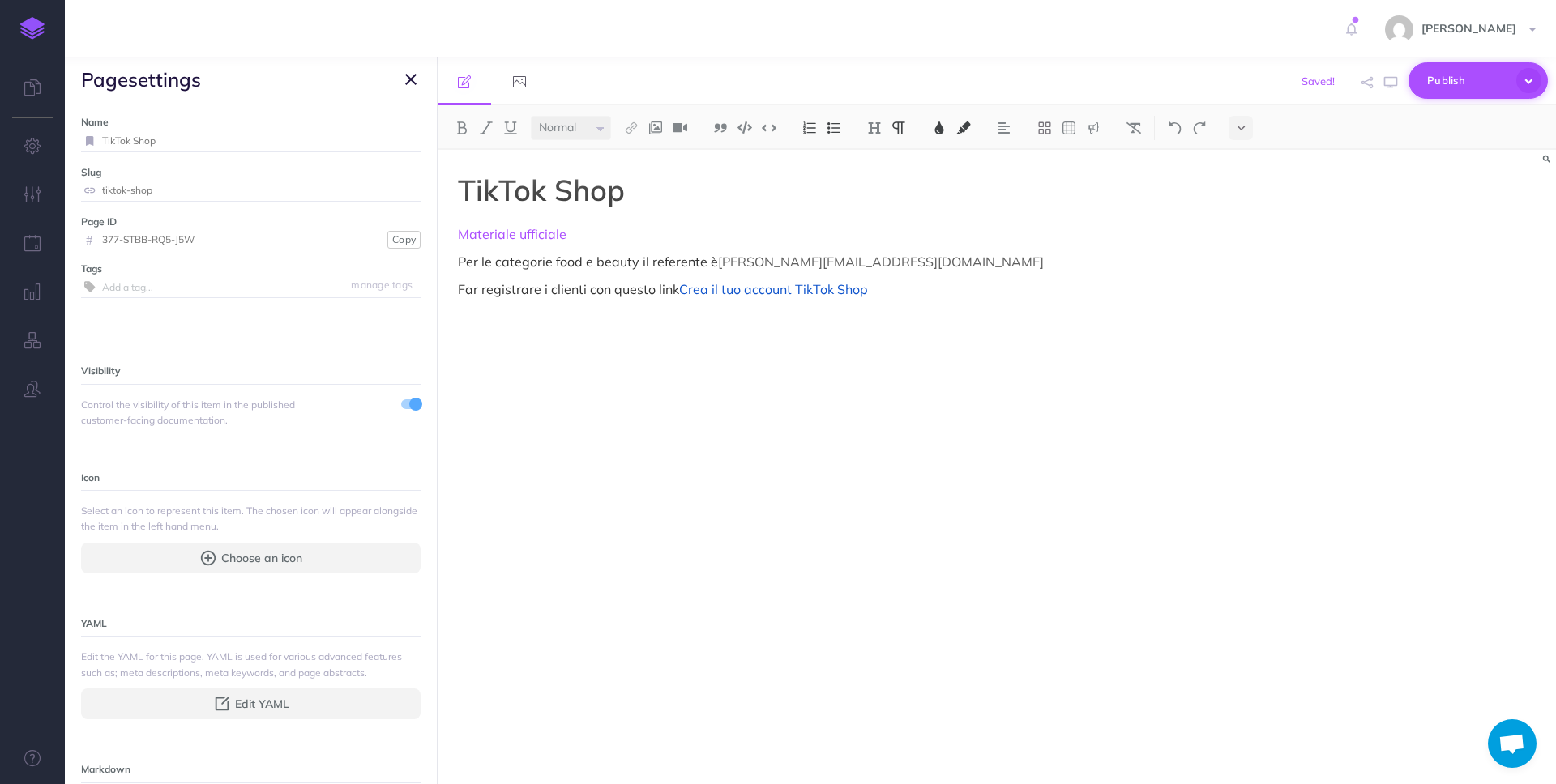
click at [1467, 84] on span "Publish" at bounding box center [1467, 81] width 81 height 25
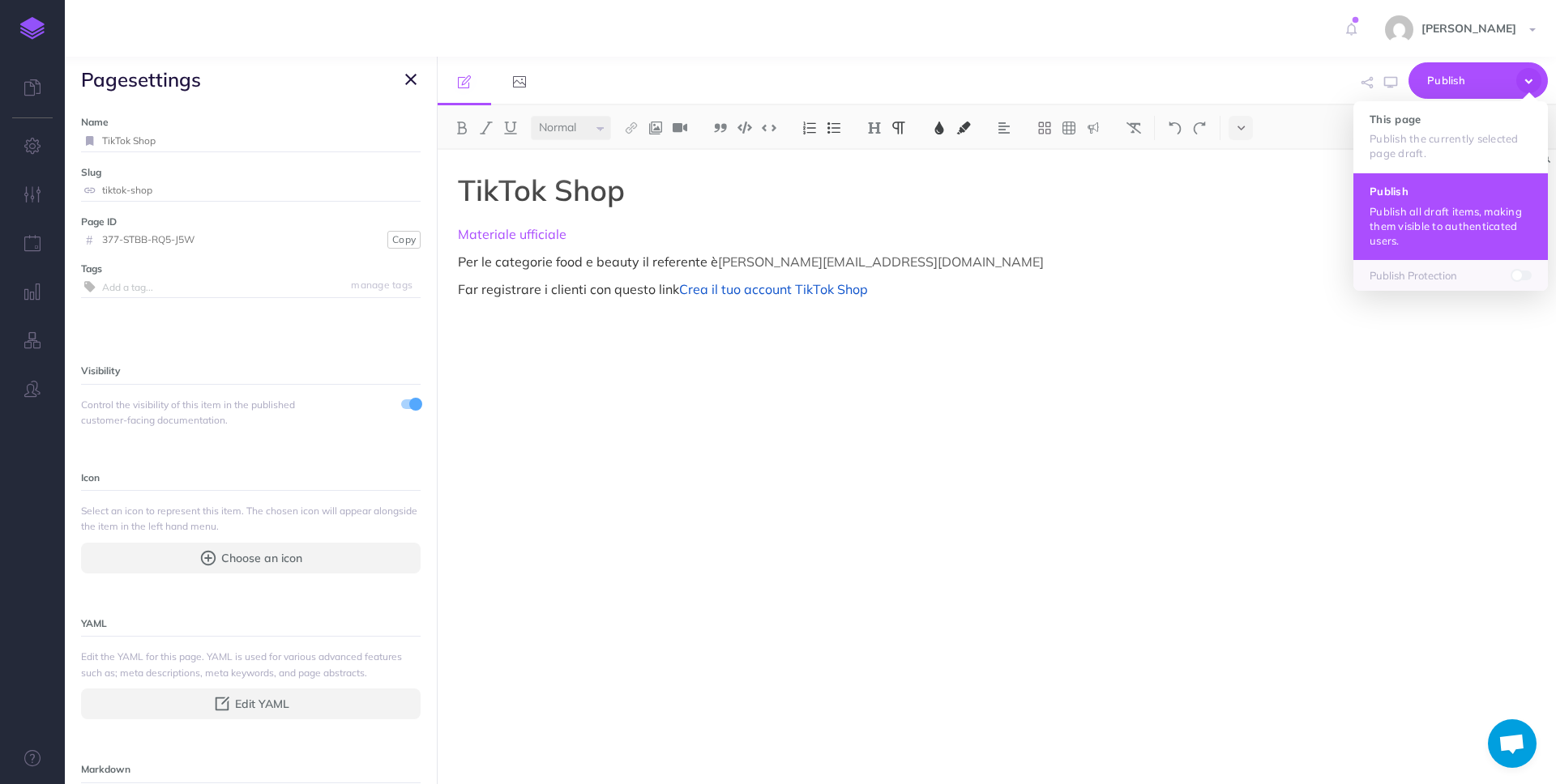
click at [1432, 205] on p "Publish all draft items, making them visible to authenticated users." at bounding box center [1450, 226] width 162 height 44
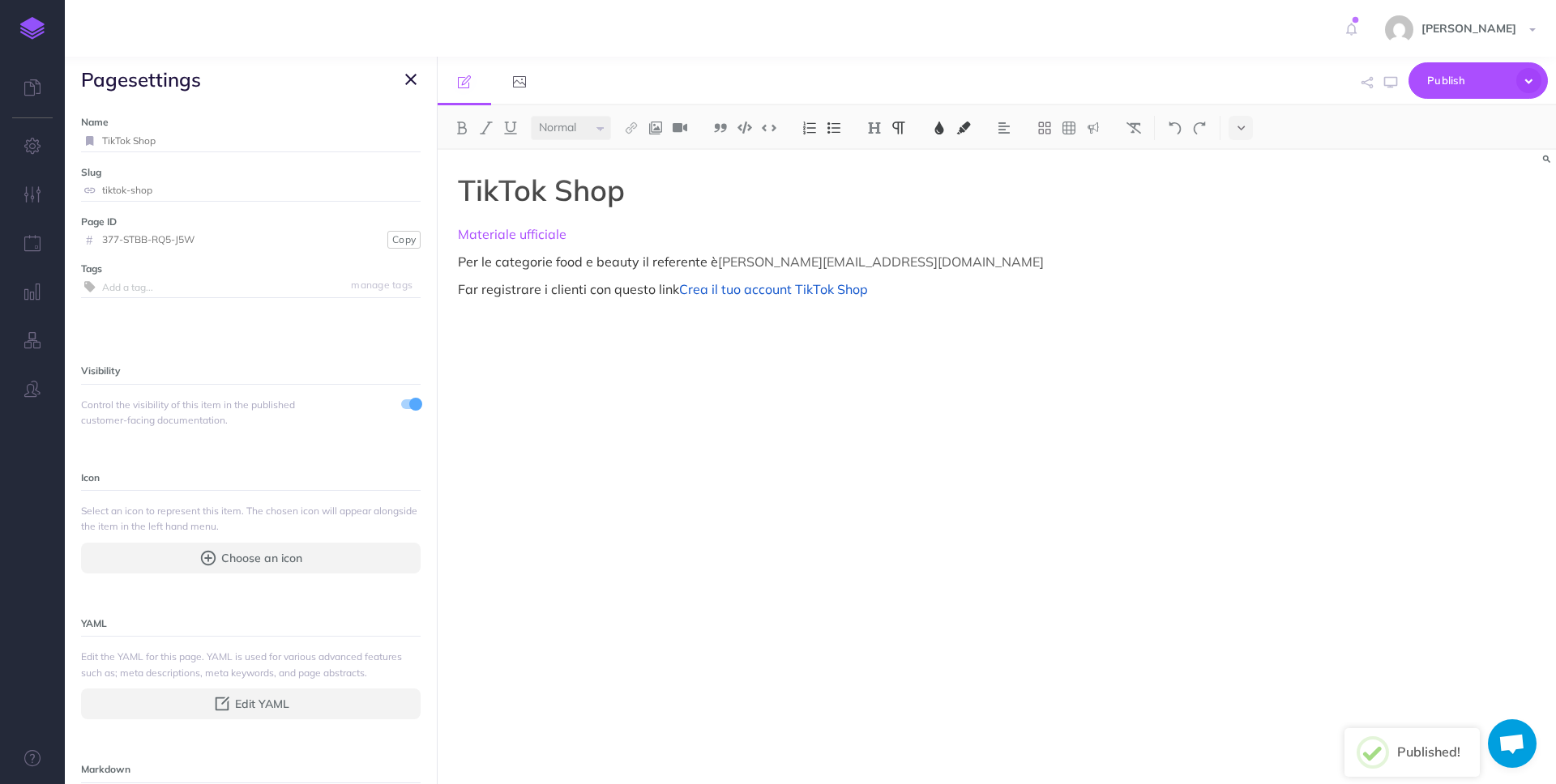
click at [888, 244] on div "TikTok Shop Materiale ufficiale Per le categorie food e beauty il referente è r…" at bounding box center [828, 458] width 783 height 618
click at [890, 239] on p "Materiale ufficiale" at bounding box center [829, 234] width 743 height 19
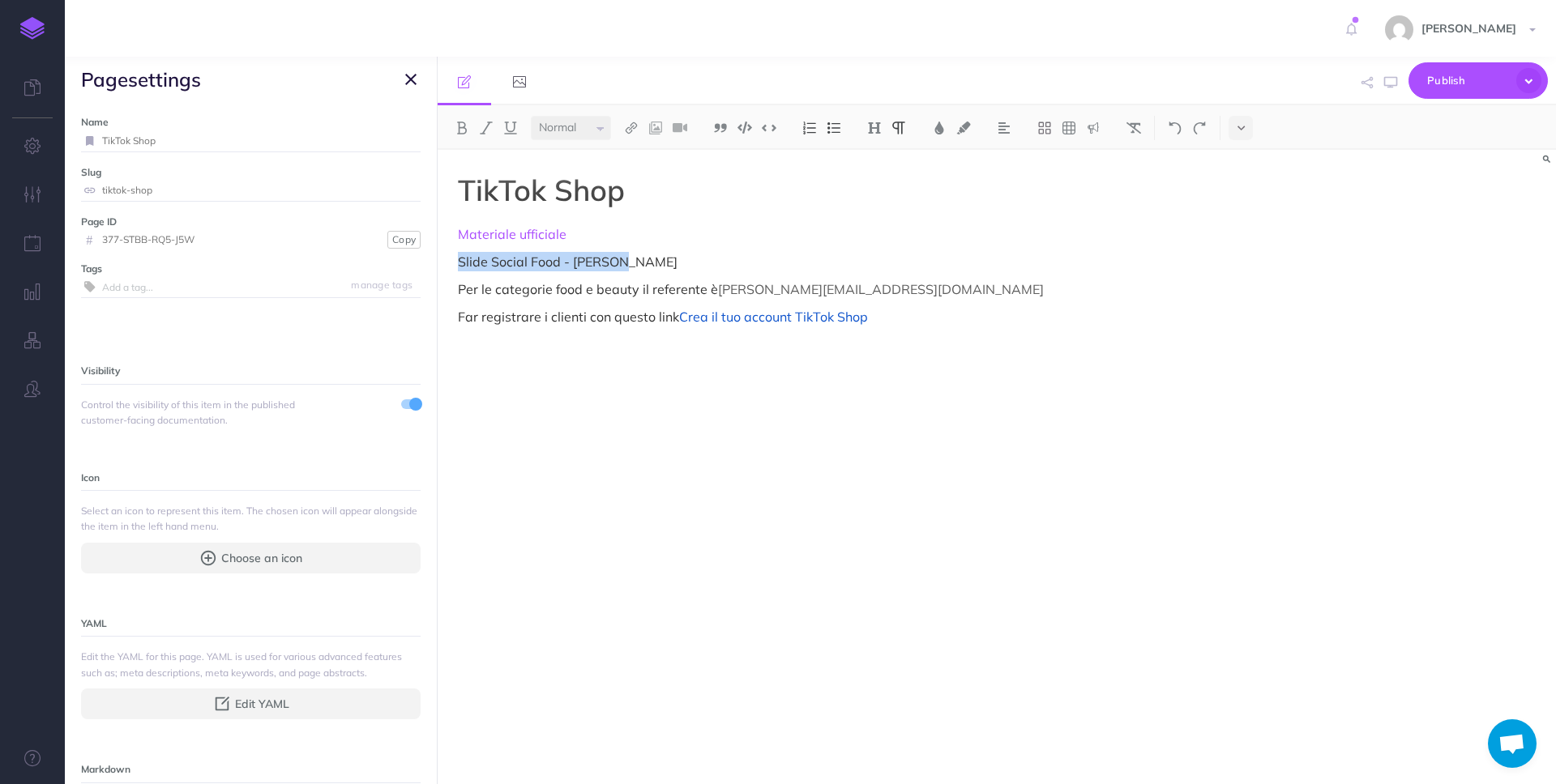
drag, startPoint x: 551, startPoint y: 263, endPoint x: 699, endPoint y: 166, distance: 177.0
click at [454, 256] on div "TikTok Shop Materiale ufficiale Slide Social Food - Jessica Per le categorie fo…" at bounding box center [828, 458] width 783 height 618
click at [640, 124] on button at bounding box center [630, 127] width 24 height 24
click at [636, 155] on icon at bounding box center [631, 156] width 13 height 12
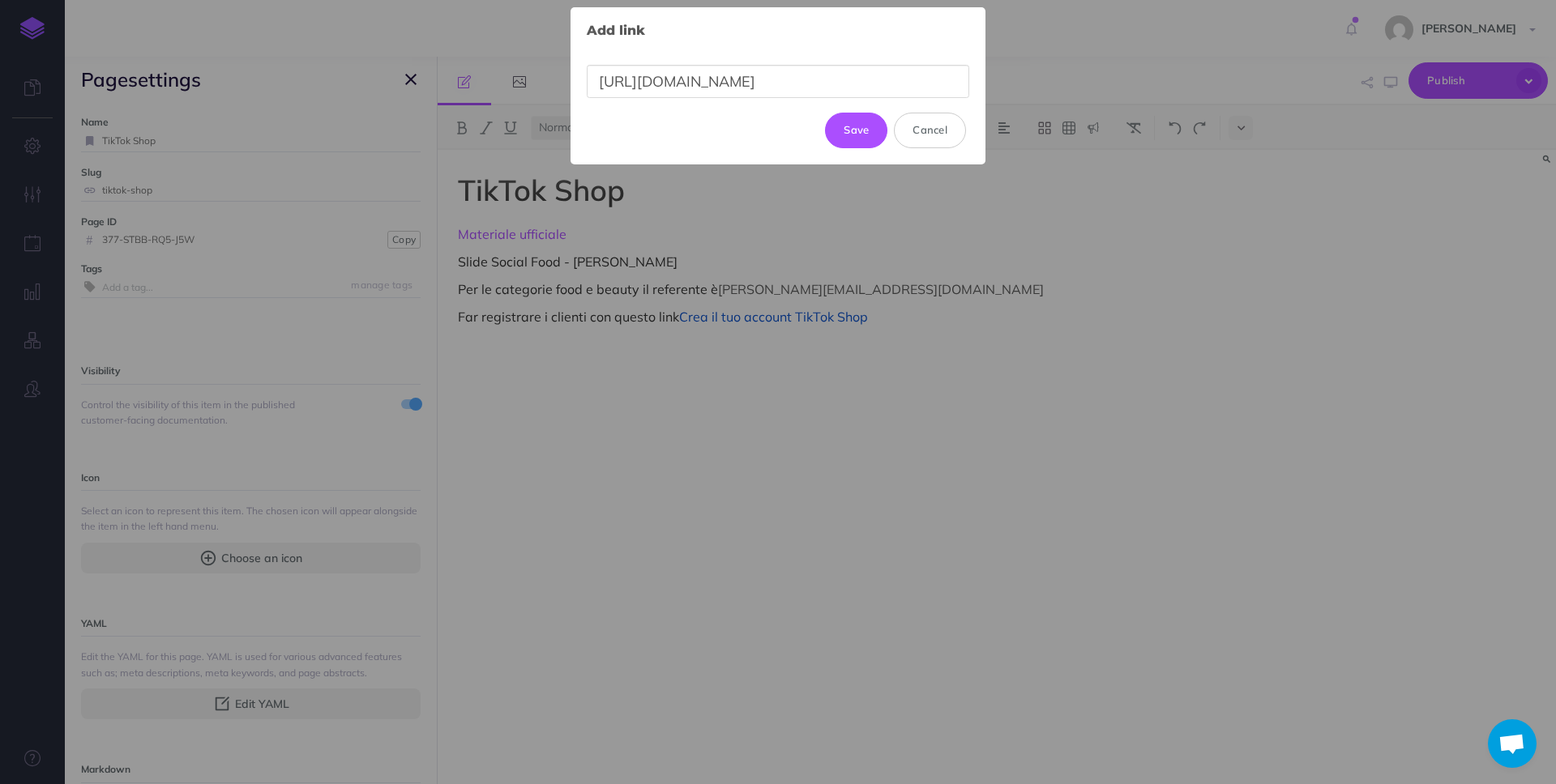
scroll to position [0, 664]
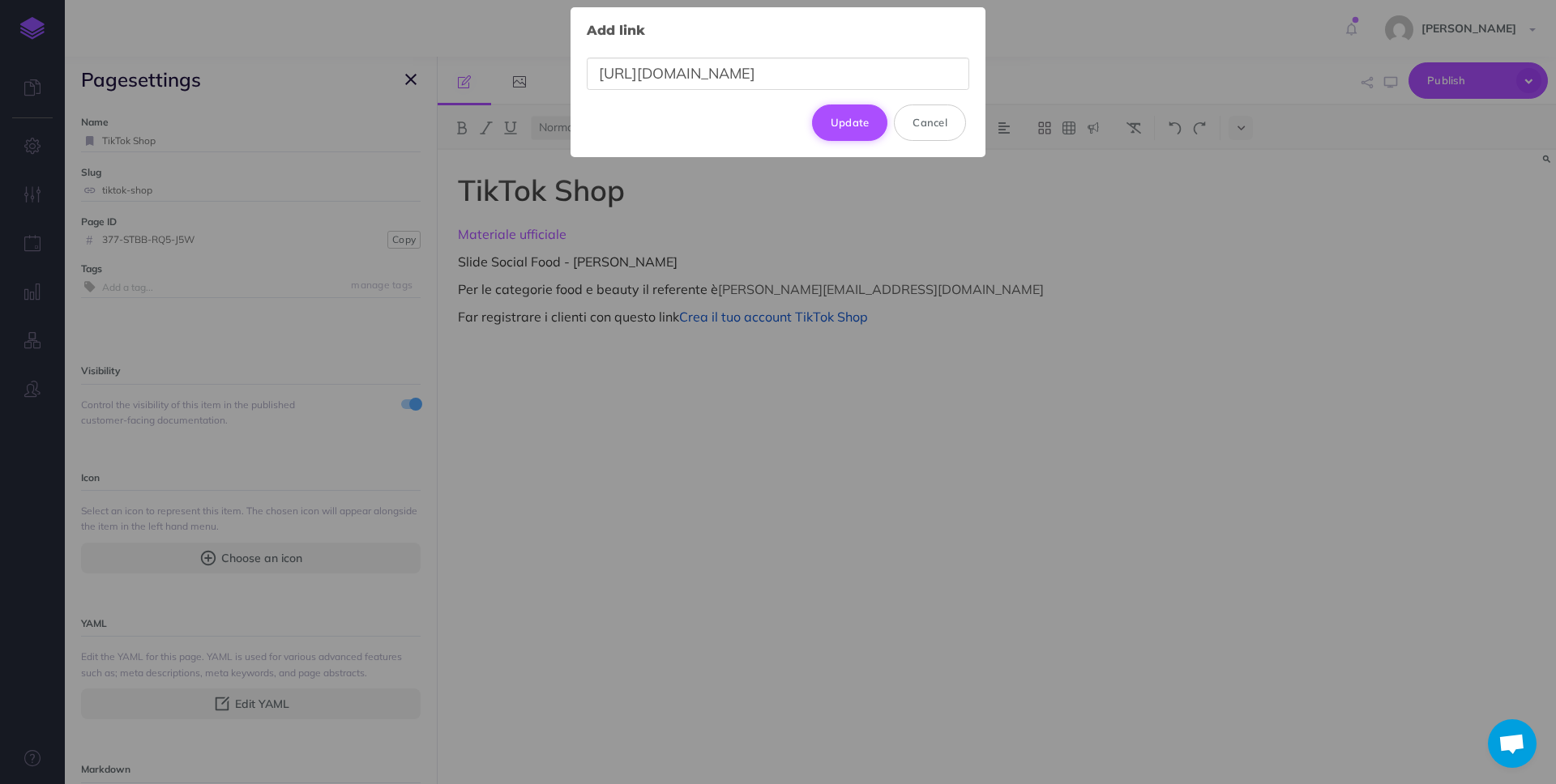
type input "https://docs.google.com/presentation/d/1Rk45A3qvnrpxg2grC1I2S-qiXXhk00vU/edit?u…"
click at [852, 119] on button "Update" at bounding box center [850, 122] width 77 height 36
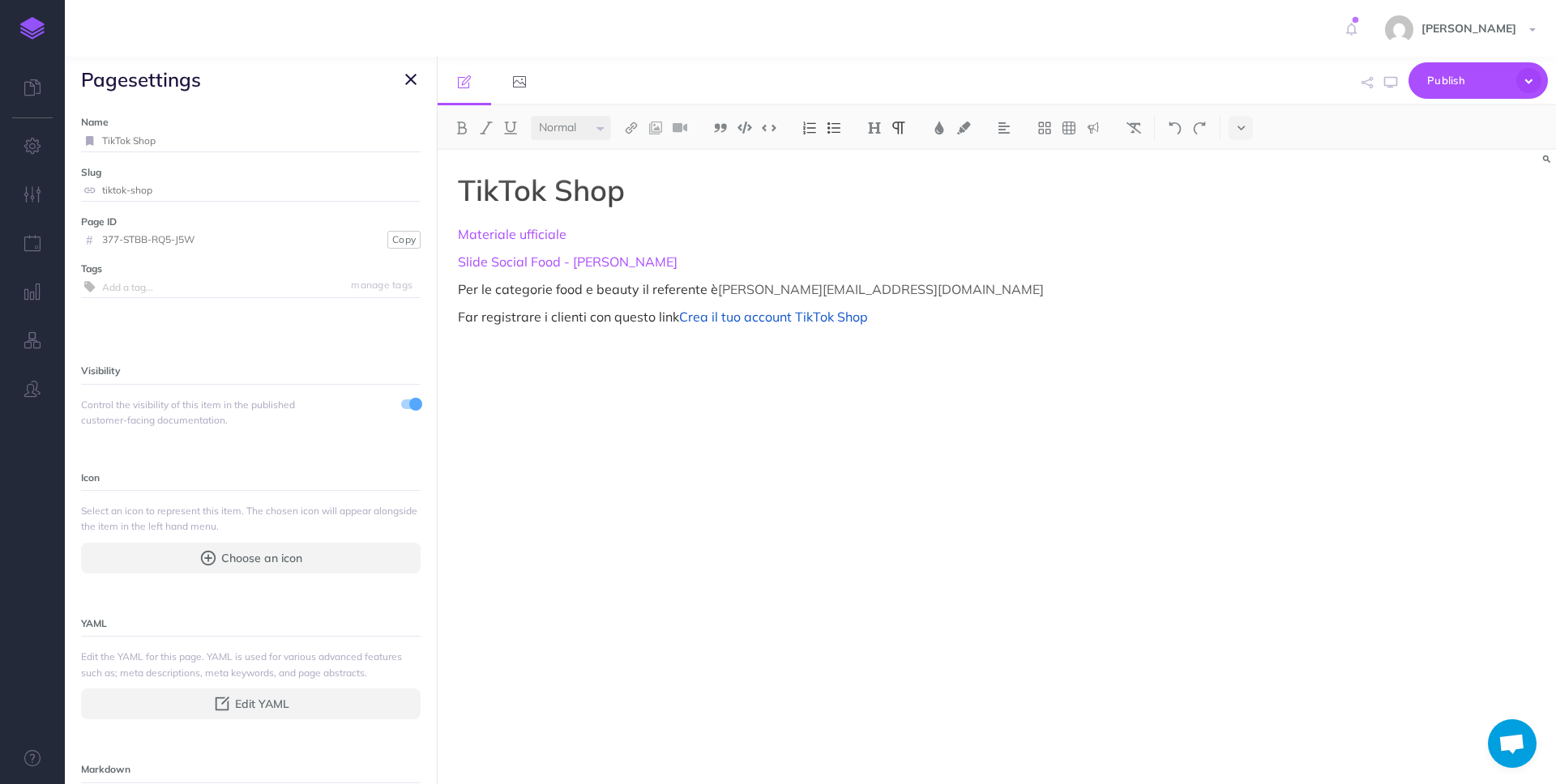
drag, startPoint x: 911, startPoint y: 312, endPoint x: 925, endPoint y: 314, distance: 14.1
click at [914, 312] on p "Far registrare i clienti con questo link Crea il tuo account TikTok Shop" at bounding box center [829, 316] width 743 height 19
click at [904, 321] on p "Far registrare i clienti con questo link Crea il tuo account TikTok Shop" at bounding box center [829, 316] width 743 height 19
click at [936, 328] on div "TikTok Shop Materiale ufficiale Slide Social Food - Jessica Per le categorie fo…" at bounding box center [828, 458] width 783 height 618
click at [717, 349] on p "Il suo calendario Link calendario" at bounding box center [829, 343] width 743 height 19
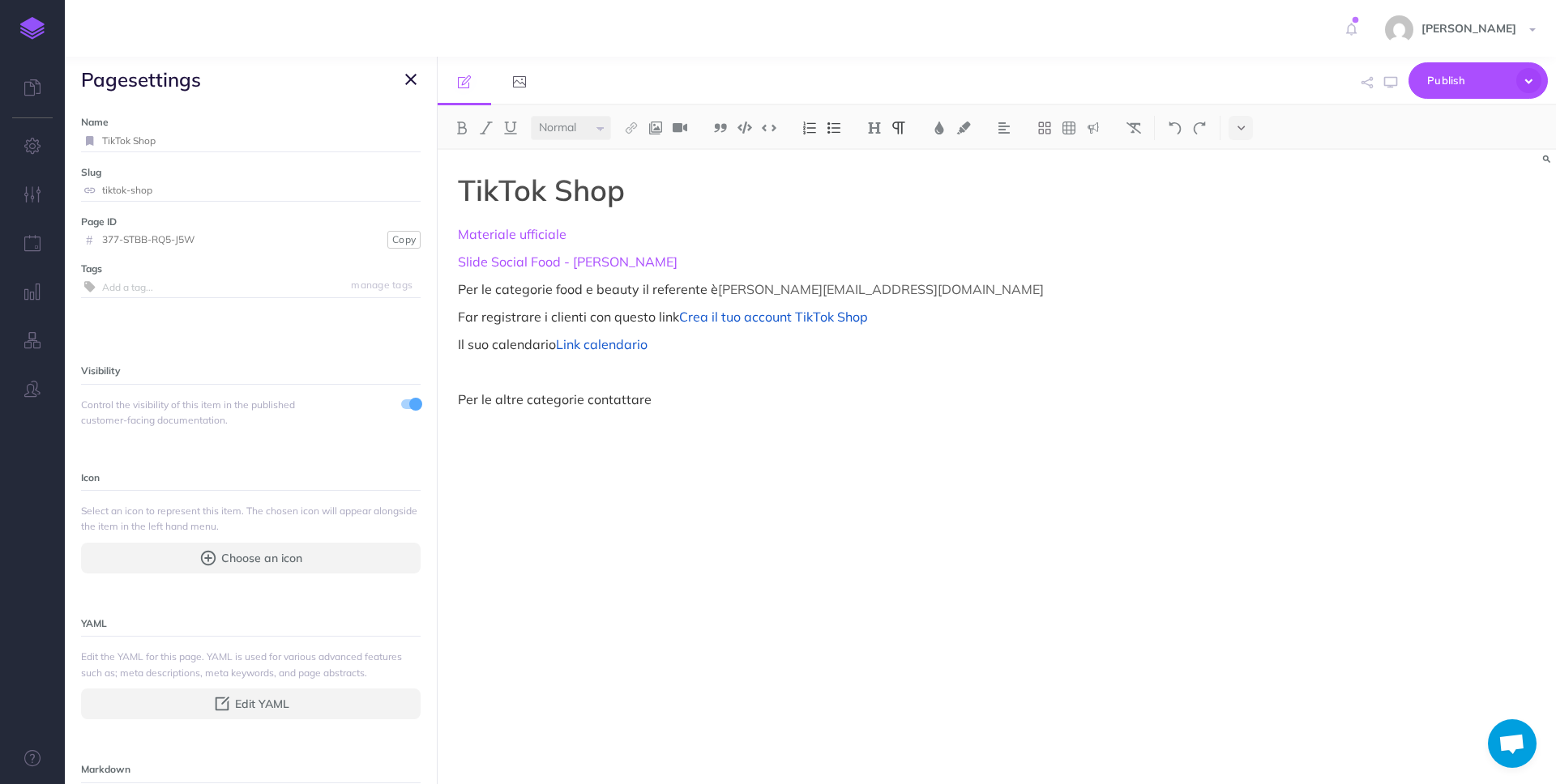
click at [706, 392] on p "Per le altre categorie contattare" at bounding box center [829, 399] width 743 height 19
click at [1481, 73] on span "Publish" at bounding box center [1467, 81] width 81 height 25
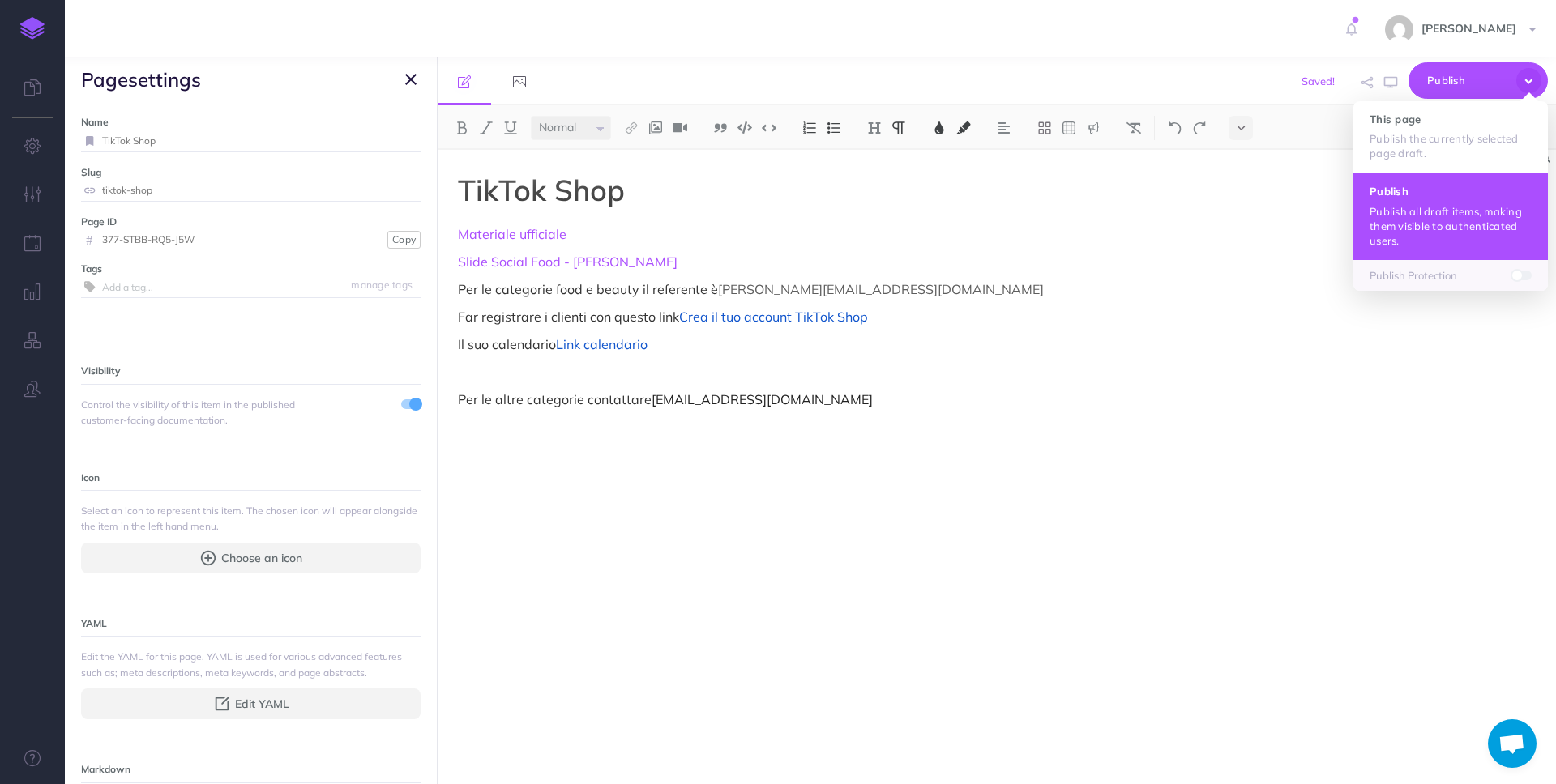
click at [1472, 220] on p "Publish all draft items, making them visible to authenticated users." at bounding box center [1450, 226] width 162 height 44
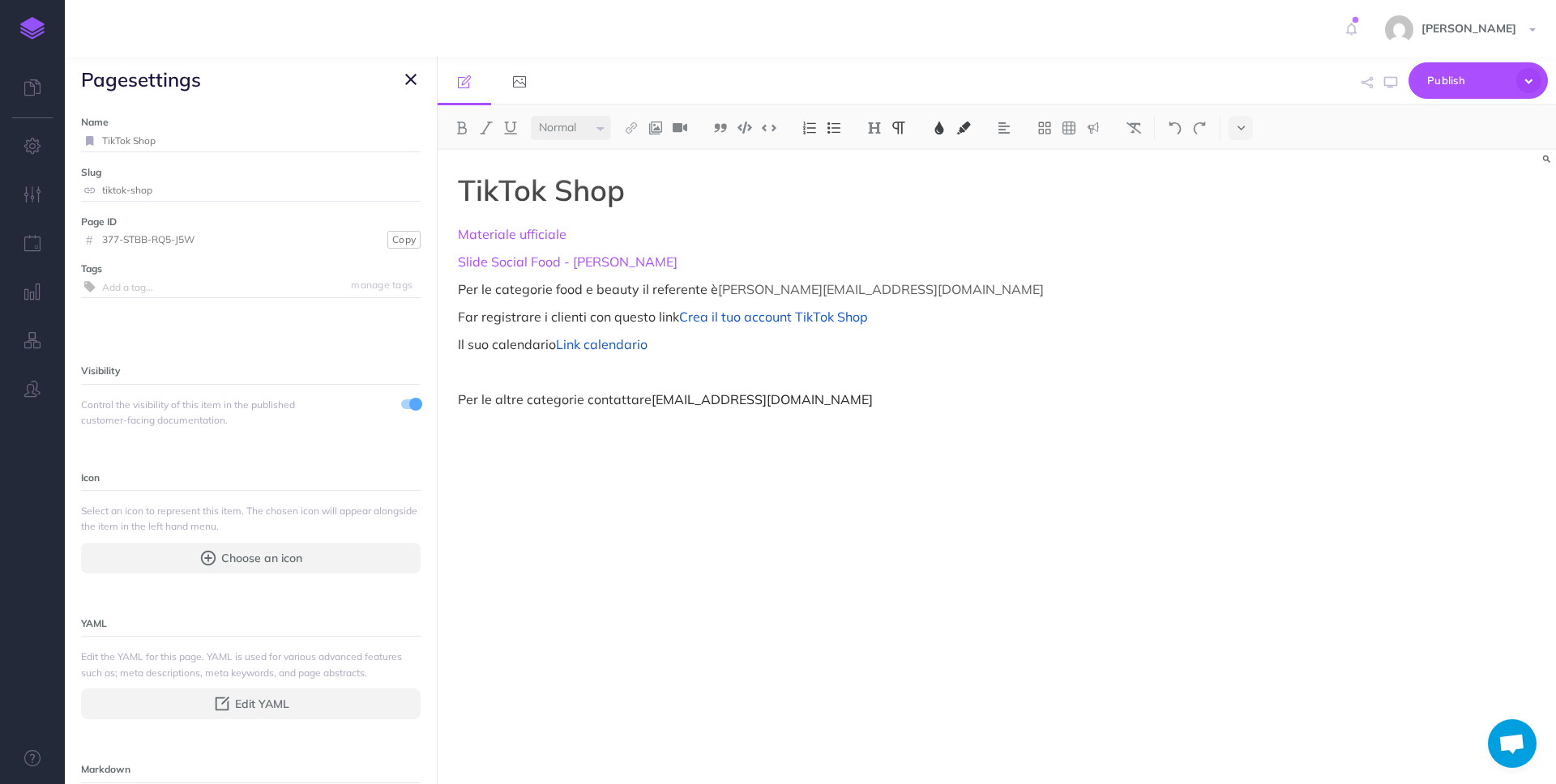
click at [870, 254] on p "Slide Social Food - Jessica" at bounding box center [829, 261] width 743 height 19
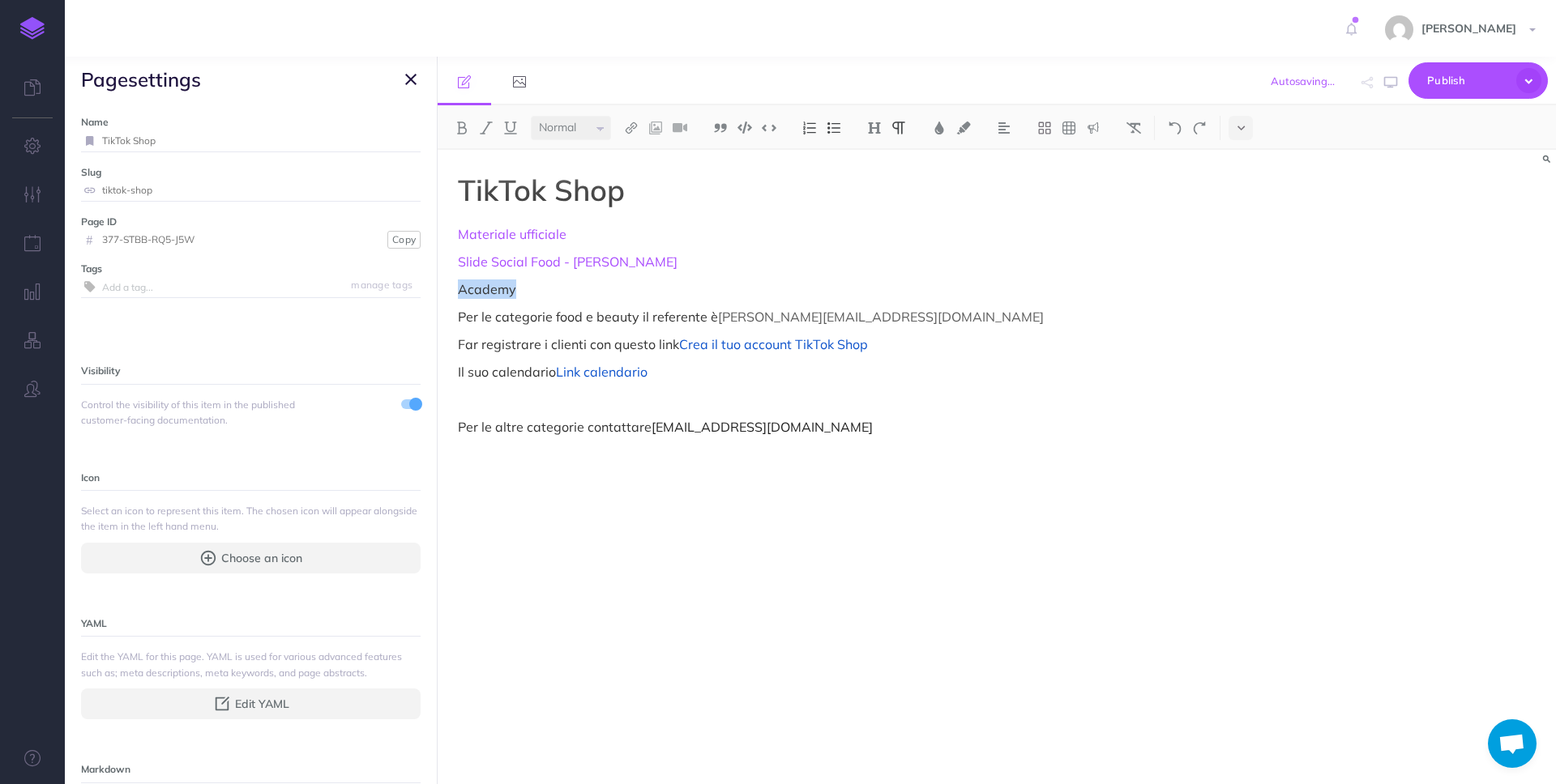
drag, startPoint x: 530, startPoint y: 292, endPoint x: 585, endPoint y: 206, distance: 102.1
click at [398, 284] on div "Procedure Ecommerce School Collapse all Expand all Expand to root folders https…" at bounding box center [810, 420] width 1491 height 727
drag, startPoint x: 638, startPoint y: 126, endPoint x: 641, endPoint y: 134, distance: 8.5
click at [638, 126] on img at bounding box center [631, 128] width 15 height 13
click at [638, 158] on icon at bounding box center [631, 156] width 13 height 12
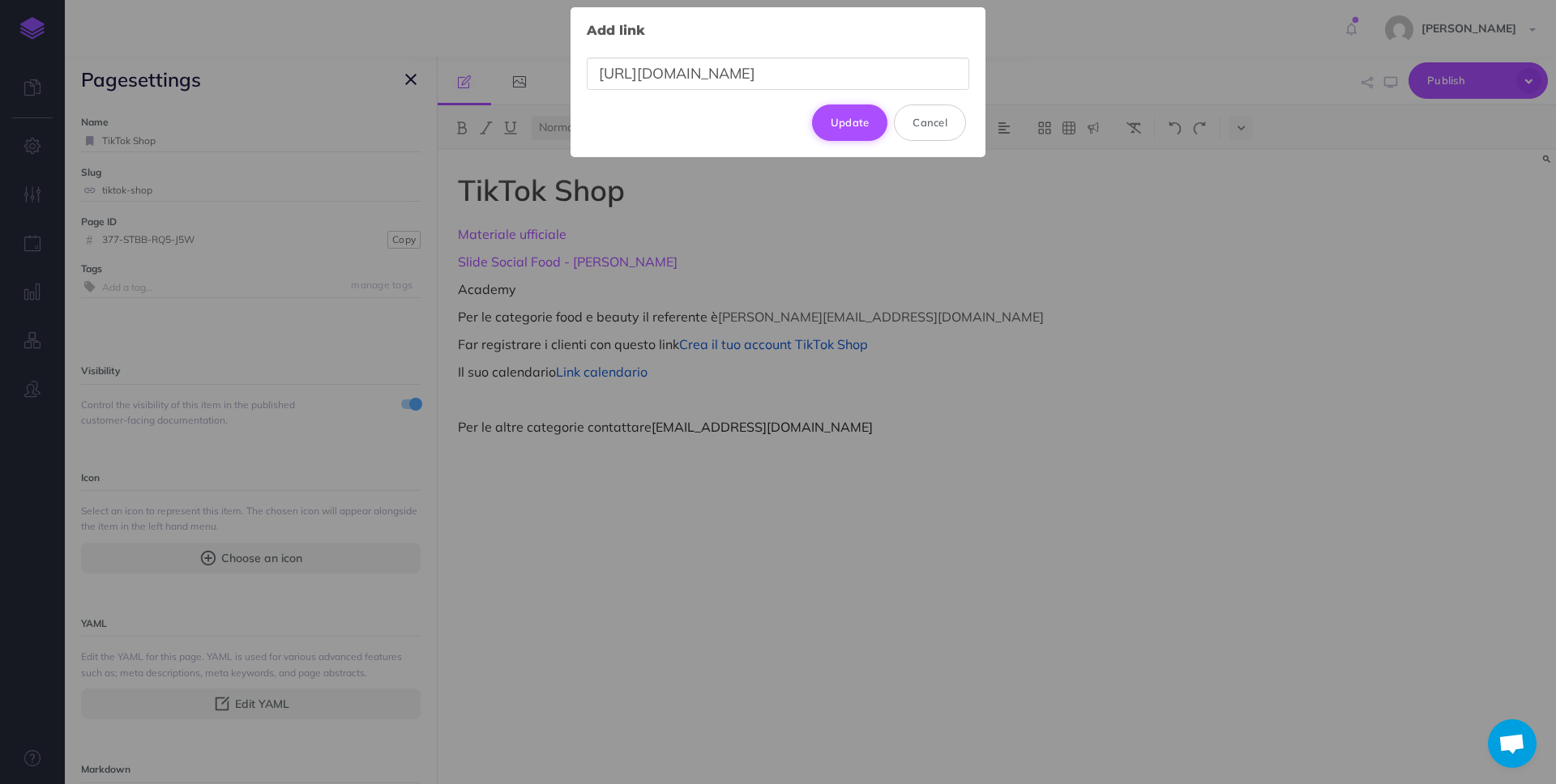
type input "https://seller-ie.tiktok.com/university/essay"
click at [865, 128] on button "Update" at bounding box center [850, 122] width 77 height 36
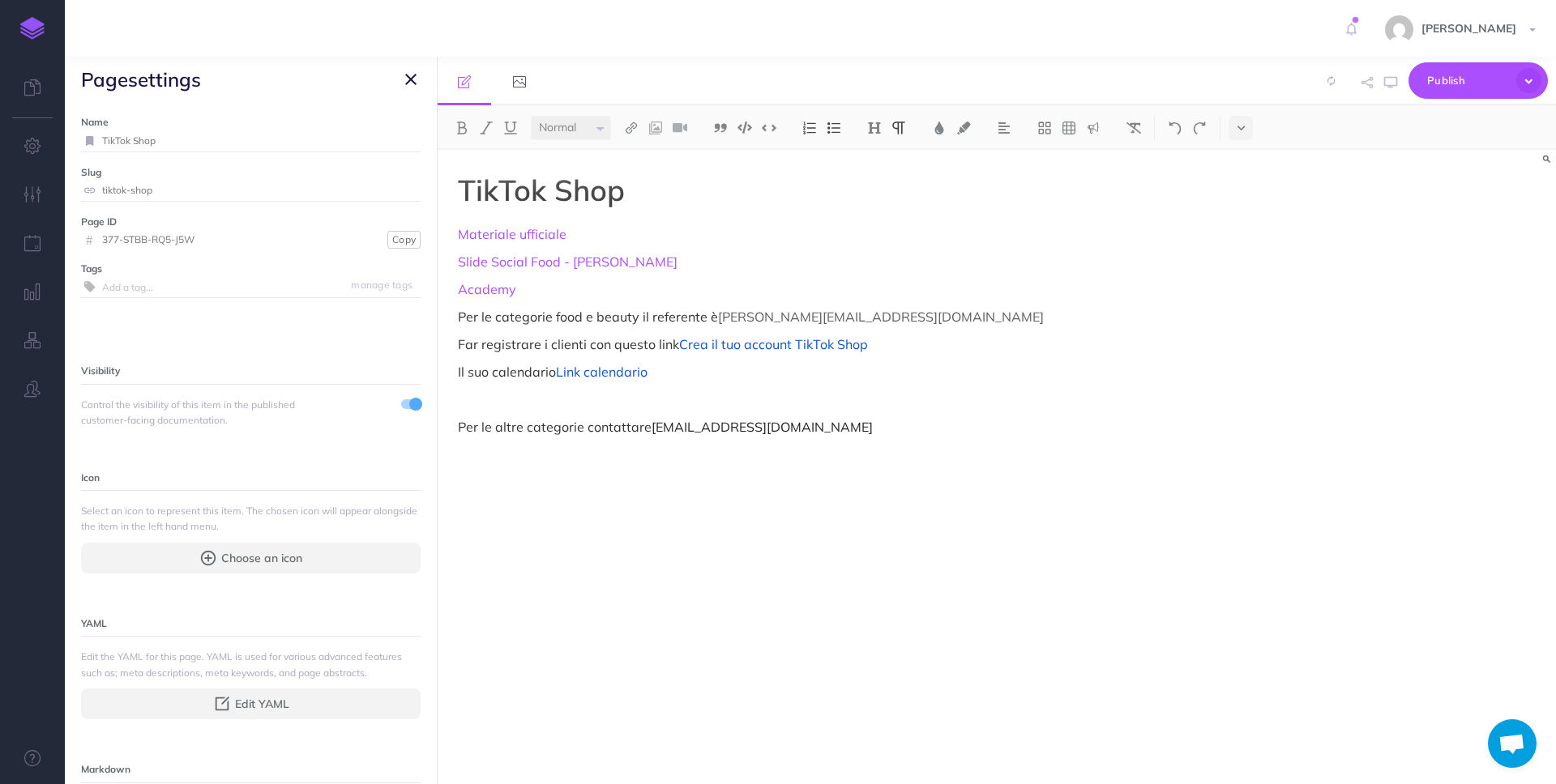
drag, startPoint x: 967, startPoint y: 251, endPoint x: 981, endPoint y: 252, distance: 14.0
click at [969, 252] on p "Slide Social Food - Jessica" at bounding box center [829, 261] width 743 height 19
click at [1468, 82] on span "Publish" at bounding box center [1467, 81] width 81 height 25
click at [1460, 212] on p "Publish all draft items, making them visible to authenticated users." at bounding box center [1450, 226] width 162 height 44
click at [1366, 79] on icon "button" at bounding box center [1367, 83] width 12 height 12
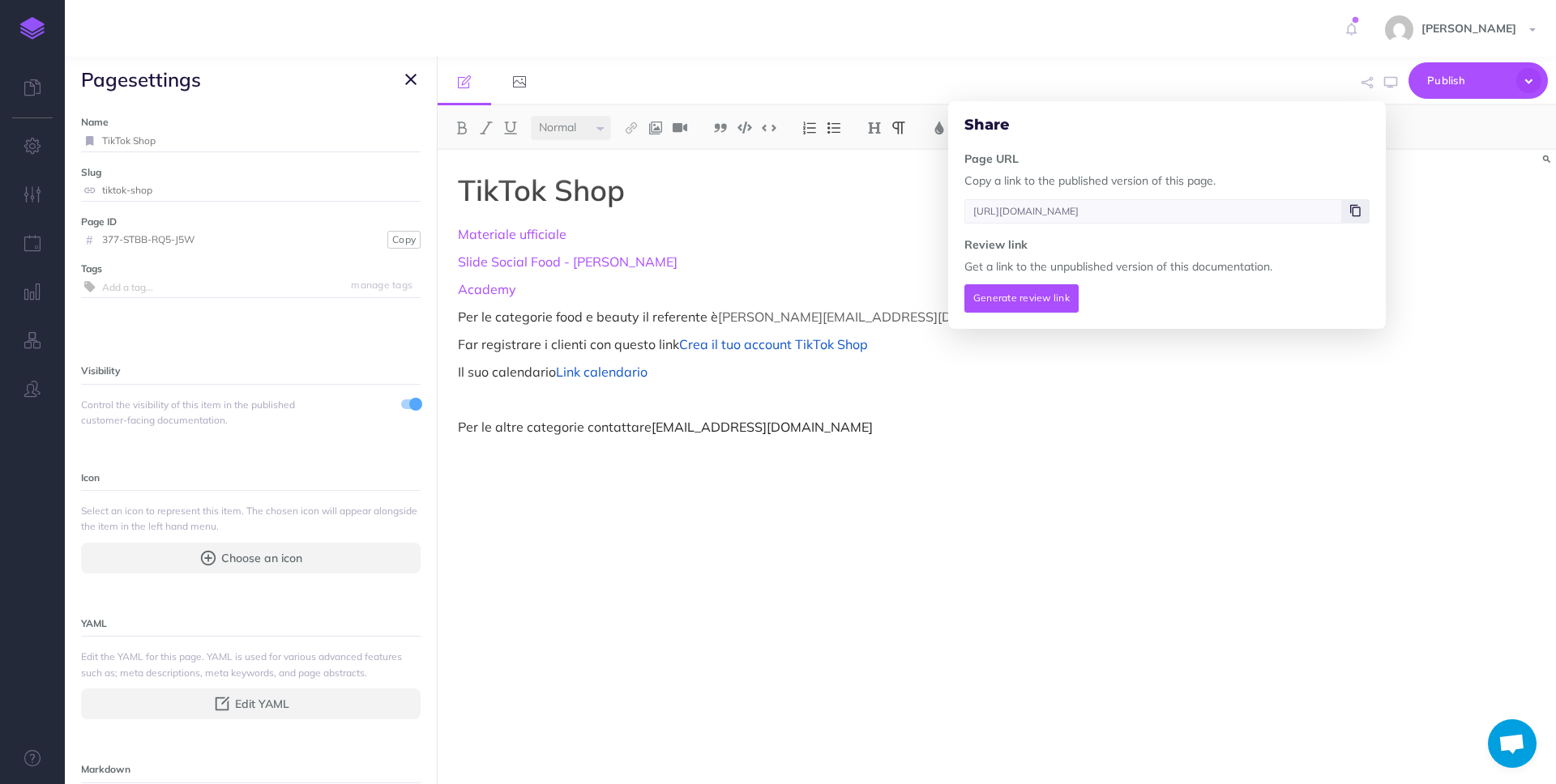
click at [1366, 217] on span at bounding box center [1356, 211] width 27 height 24
click at [1364, 209] on span at bounding box center [1356, 211] width 27 height 24
click at [1489, 291] on div "TikTok Shop Materiale ufficiale Slide Social Food - Jessica Academy Per le cate…" at bounding box center [996, 466] width 1119 height 634
